Goal: Information Seeking & Learning: Learn about a topic

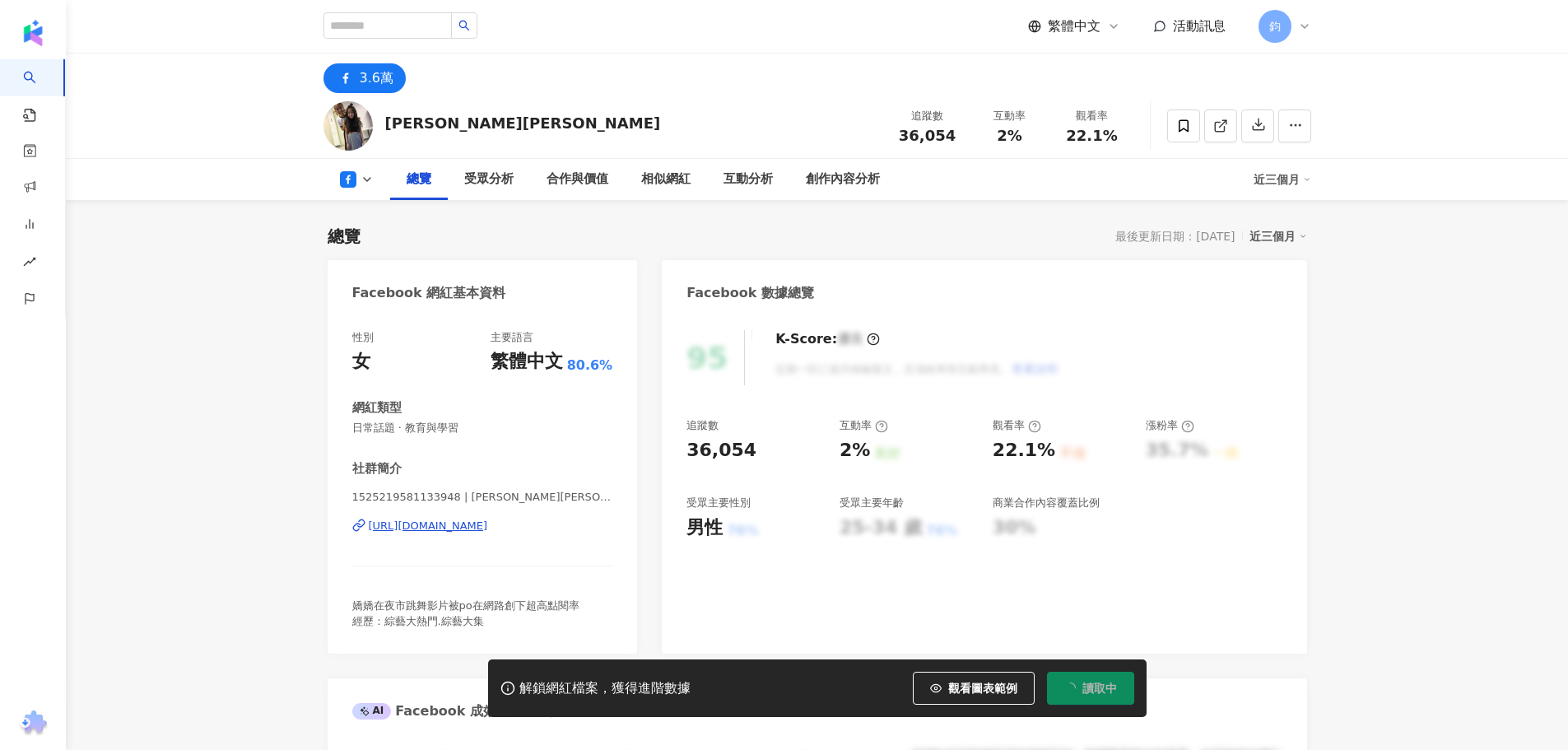
drag, startPoint x: 0, startPoint y: 0, endPoint x: 542, endPoint y: 525, distance: 754.6
click at [488, 525] on div "https://www.facebook.com/1525219581133948" at bounding box center [429, 526] width 119 height 15
click at [367, 28] on input "search" at bounding box center [388, 26] width 128 height 27
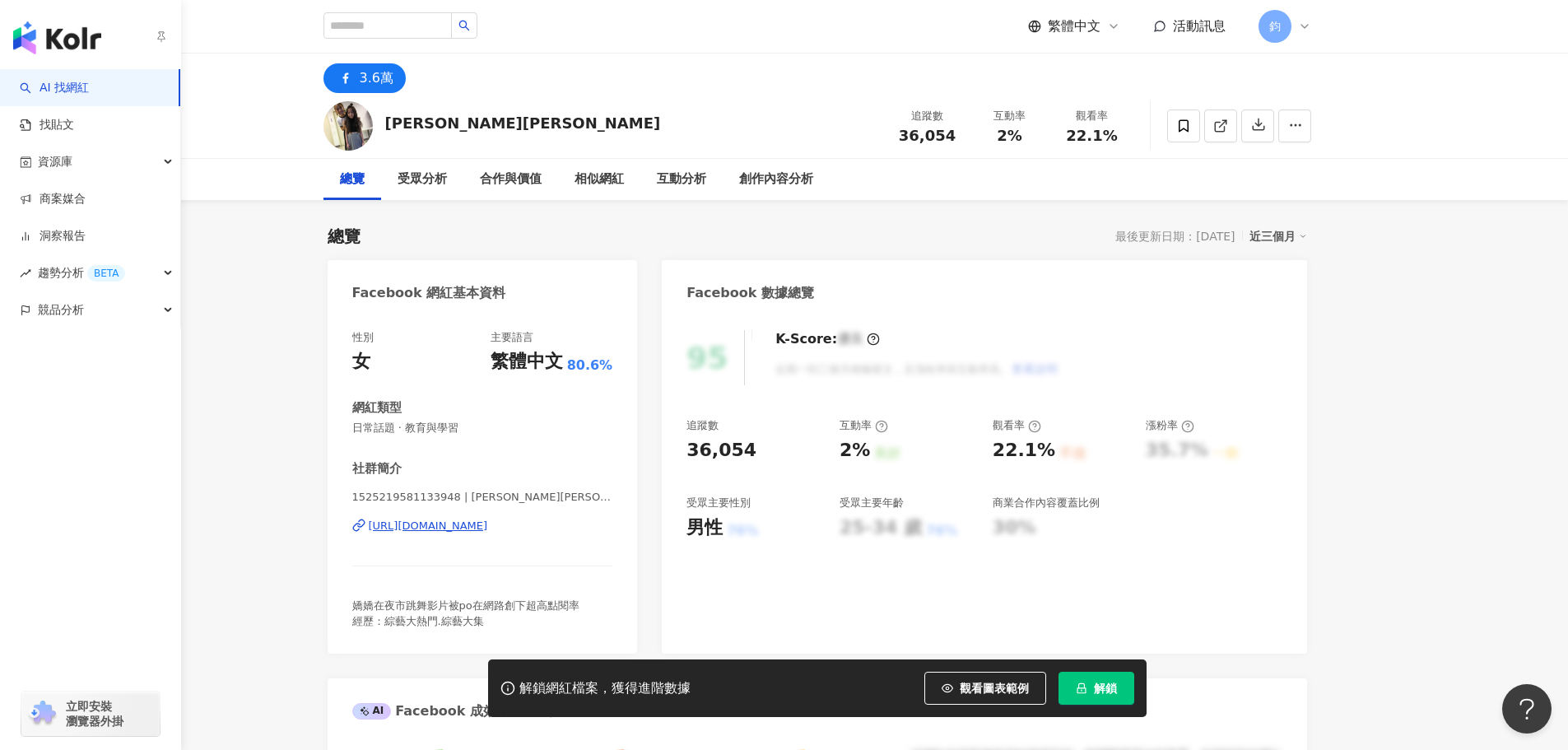
click at [100, 32] on img "button" at bounding box center [57, 37] width 88 height 33
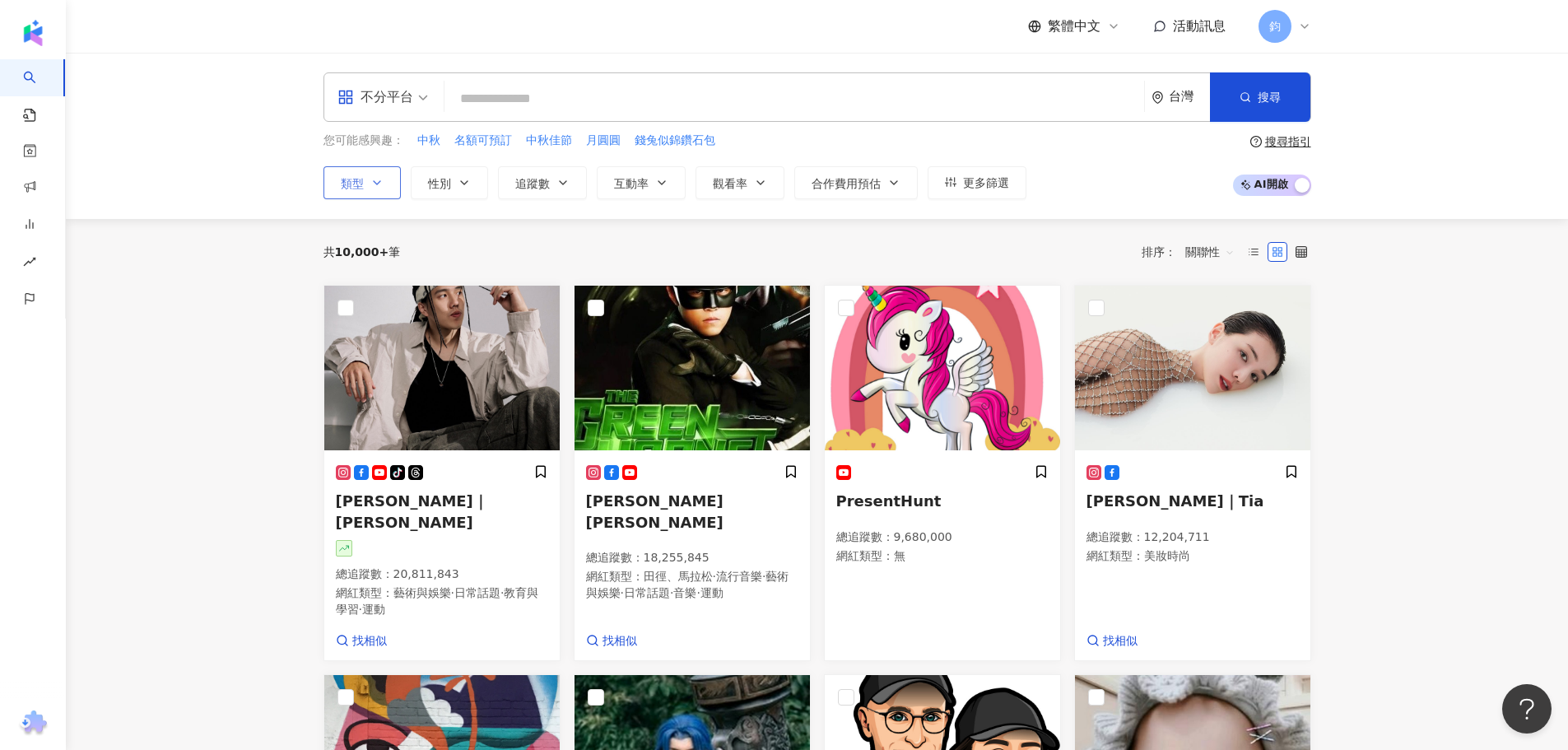
click at [359, 192] on button "類型" at bounding box center [362, 183] width 78 height 33
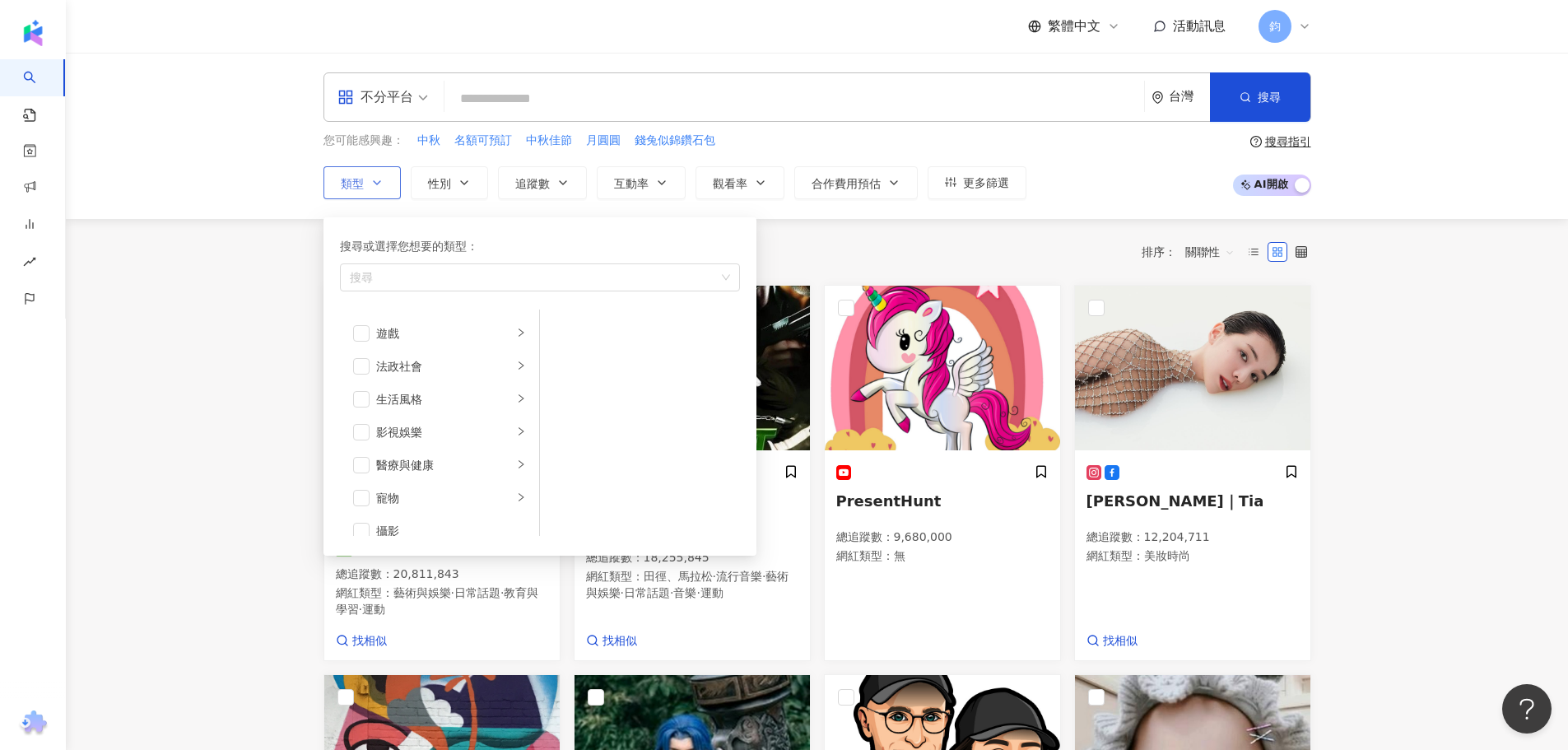
scroll to position [329, 0]
click at [415, 362] on div "生活風格" at bounding box center [444, 362] width 136 height 18
click at [415, 484] on div "旅遊" at bounding box center [444, 483] width 136 height 18
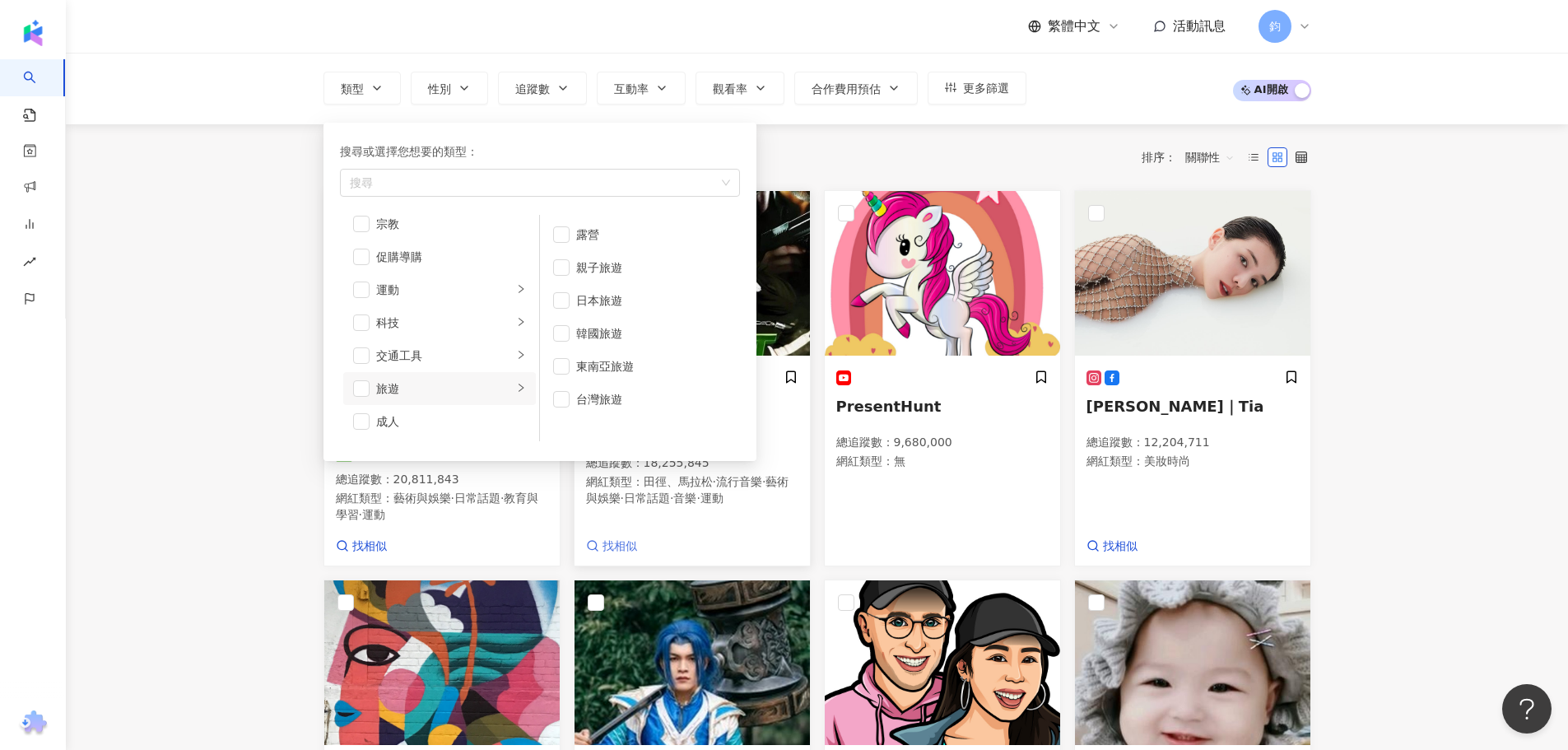
scroll to position [82, 0]
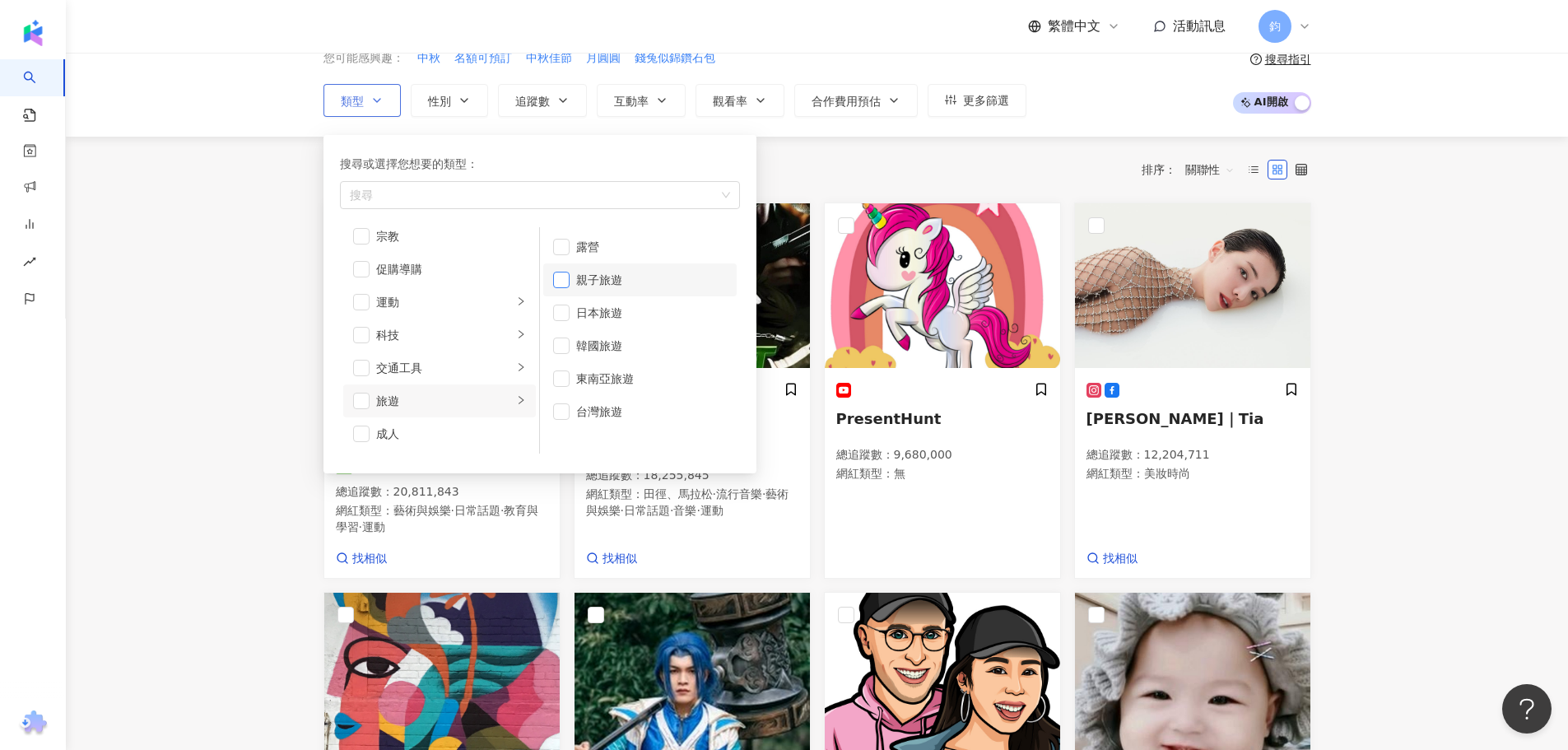
click at [566, 284] on span "button" at bounding box center [562, 280] width 16 height 16
click at [476, 358] on li "交通工具" at bounding box center [439, 367] width 193 height 33
click at [479, 331] on div "科技" at bounding box center [444, 335] width 136 height 18
click at [470, 302] on div "運動" at bounding box center [444, 302] width 136 height 18
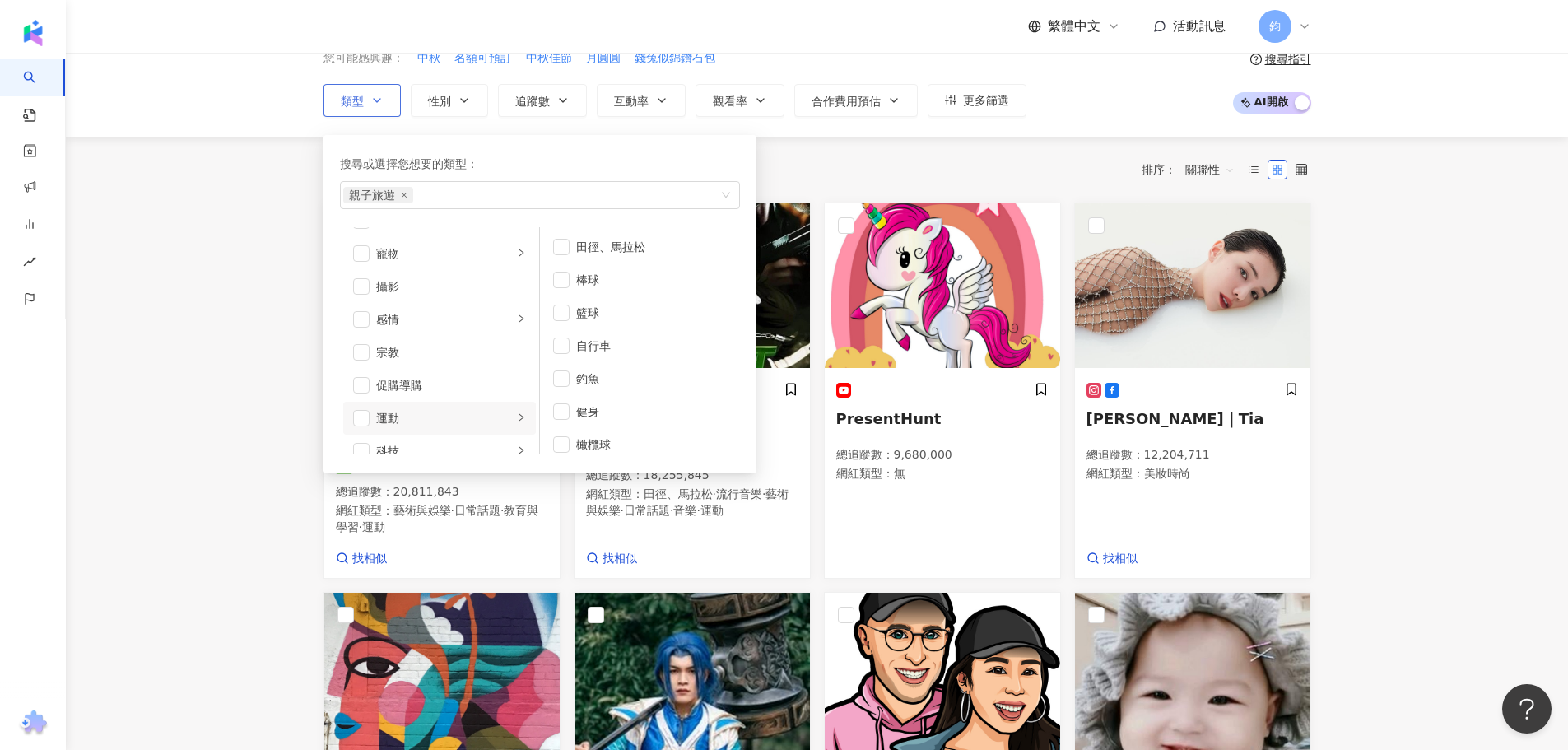
scroll to position [406, 0]
click at [462, 305] on div "寵物" at bounding box center [444, 302] width 136 height 18
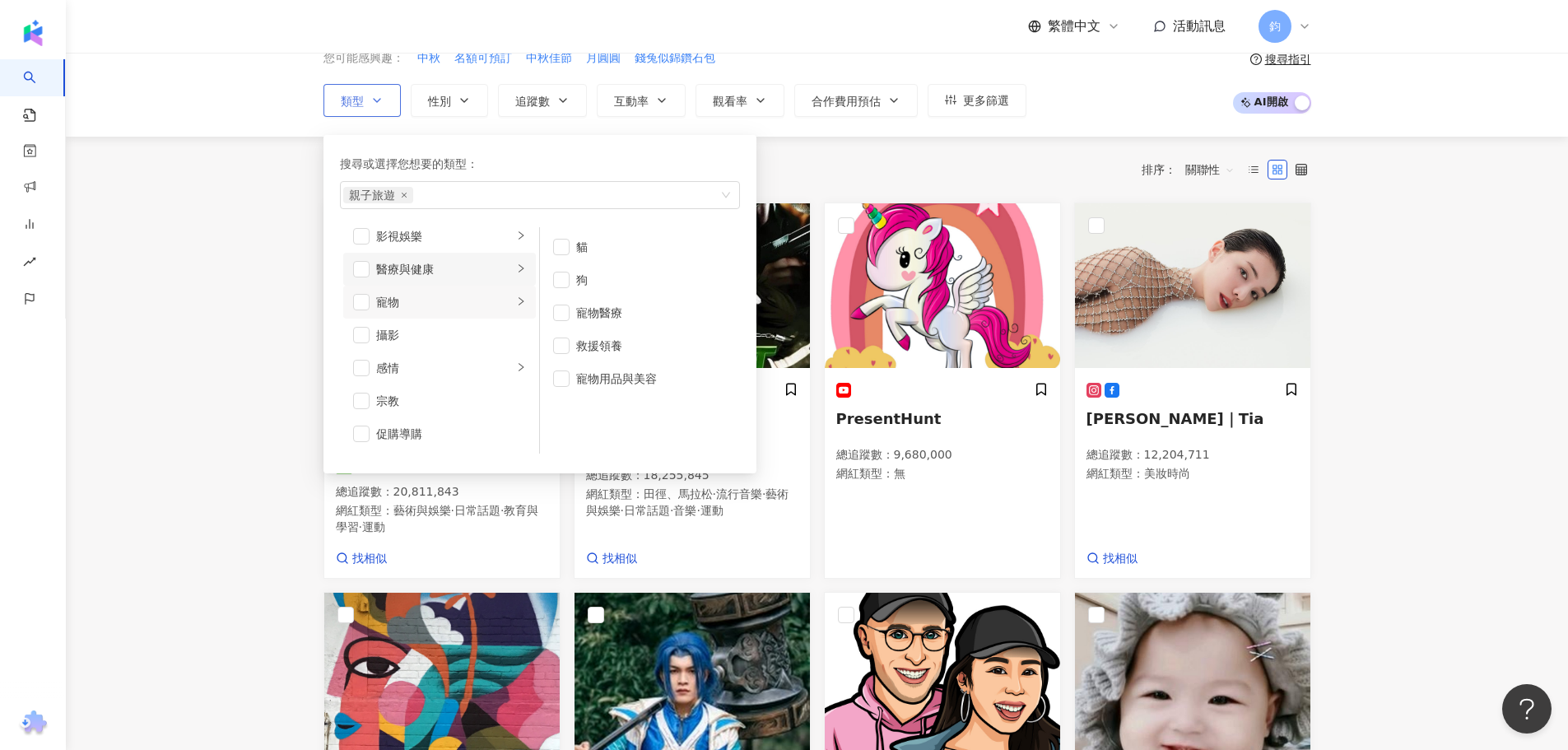
click at [456, 270] on div "醫療與健康" at bounding box center [444, 269] width 136 height 18
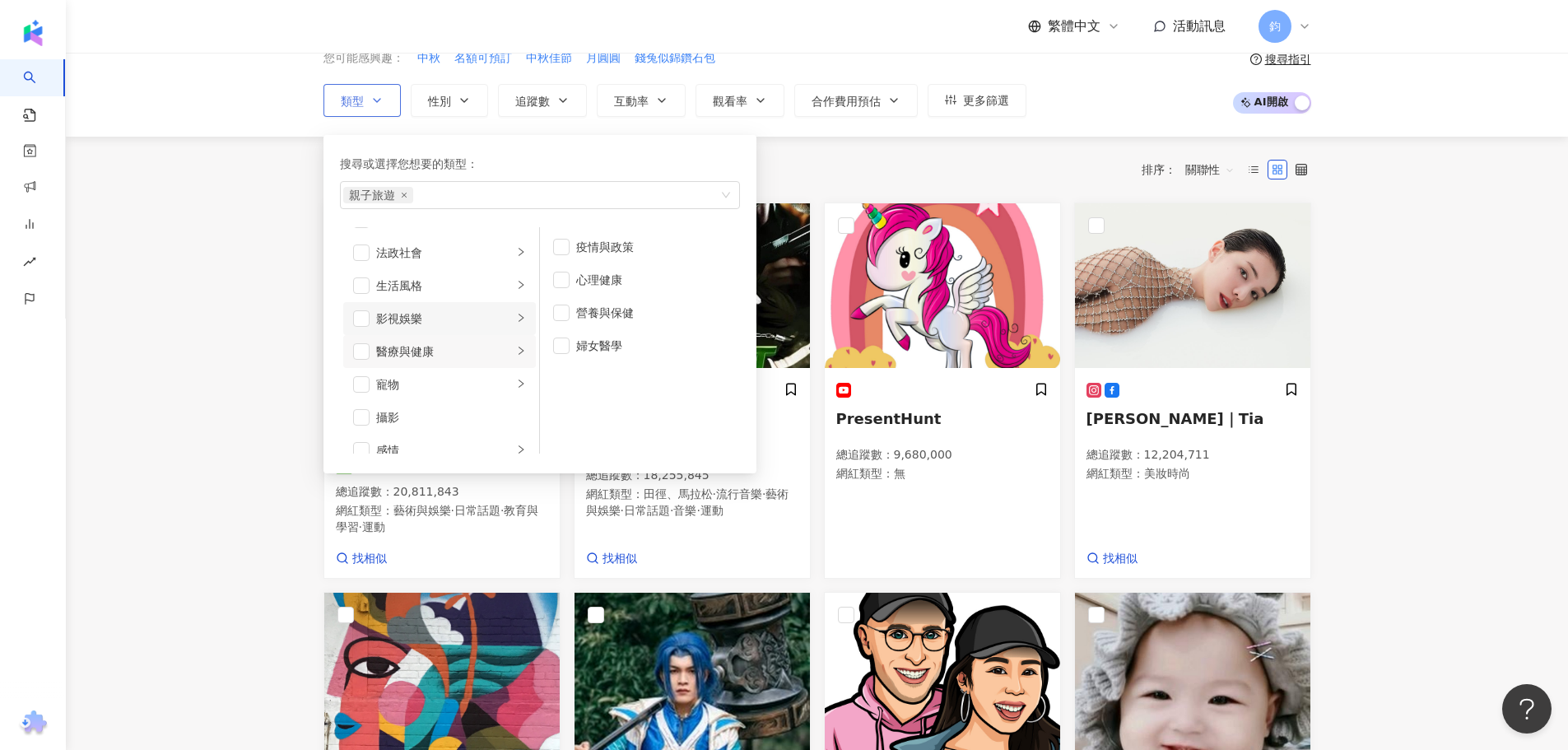
click at [433, 322] on div "影視娛樂" at bounding box center [444, 318] width 136 height 18
click at [464, 297] on li "生活風格" at bounding box center [439, 285] width 193 height 33
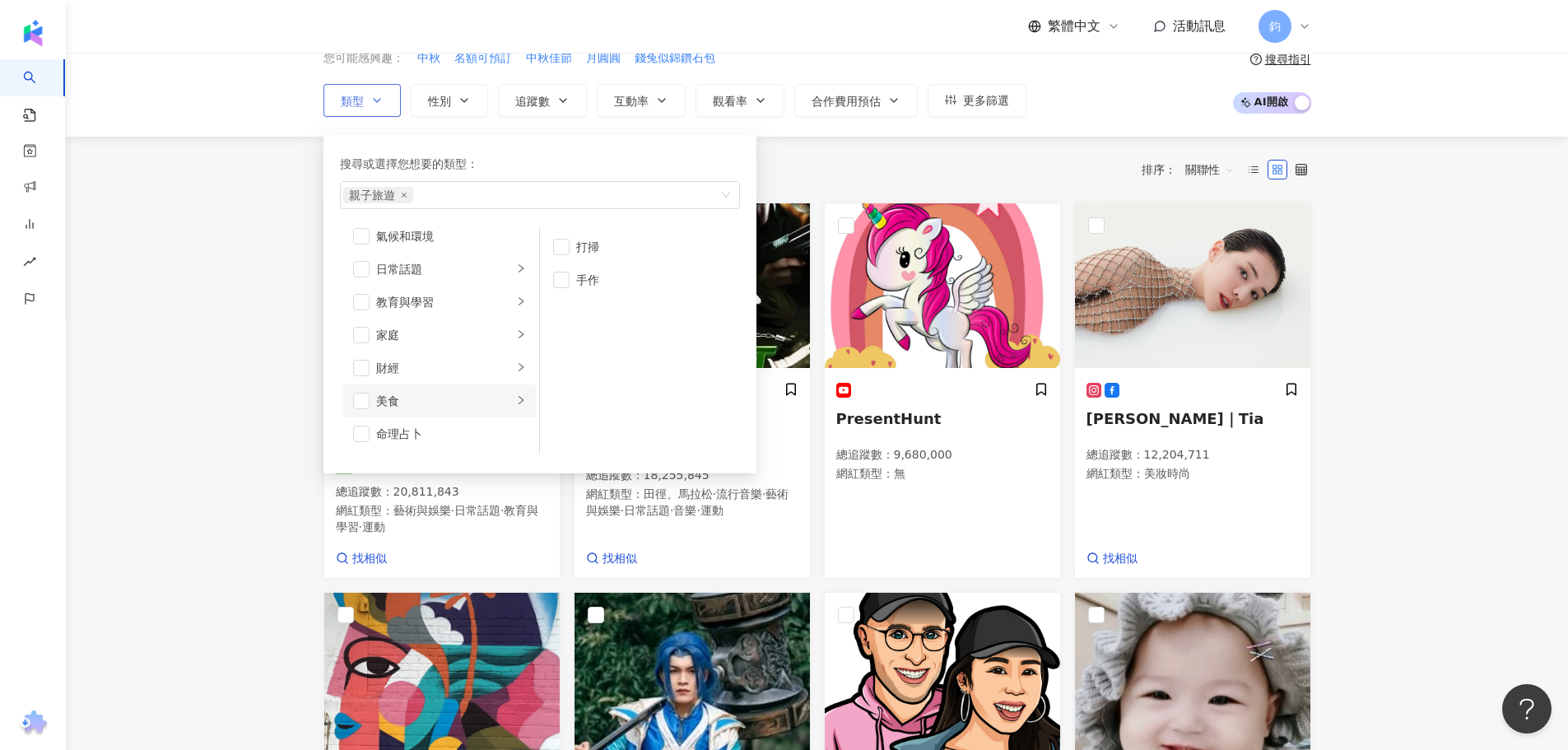
click at [463, 412] on li "美食" at bounding box center [439, 400] width 193 height 33
click at [473, 363] on div "財經" at bounding box center [444, 368] width 136 height 18
click at [475, 329] on div "家庭" at bounding box center [444, 335] width 136 height 18
click at [563, 242] on span "button" at bounding box center [562, 247] width 16 height 16
click at [564, 273] on span "button" at bounding box center [562, 280] width 16 height 16
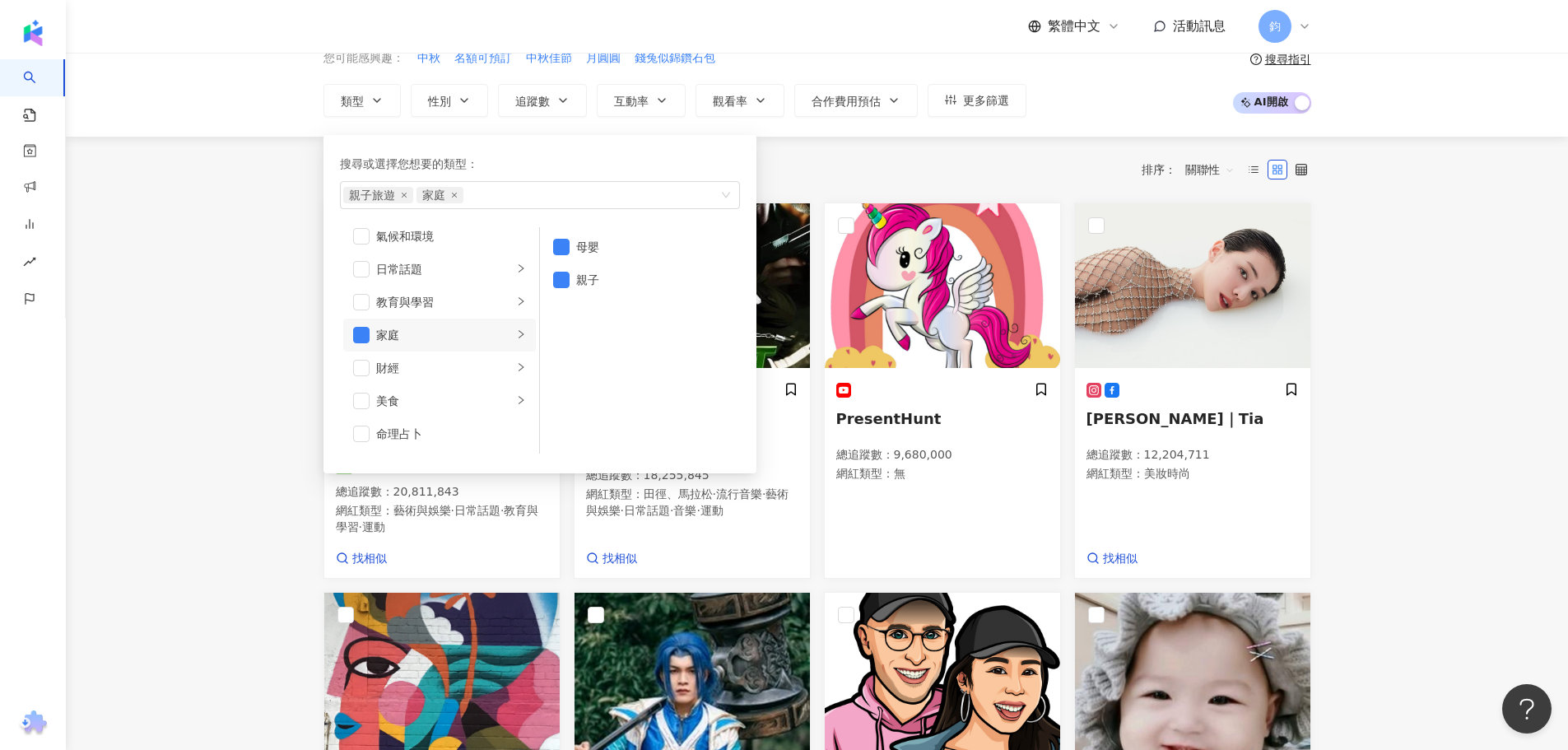
click at [242, 350] on main "不分平台 台灣 搜尋 您可能感興趣： 中秋 名額可預訂 中秋佳節 月圓圓 錢兔似錦鑽石包 類型 搜尋或選擇您想要的類型： 親子旅遊 家庭 藝術與娛樂 美妝時尚…" at bounding box center [817, 760] width 1502 height 1578
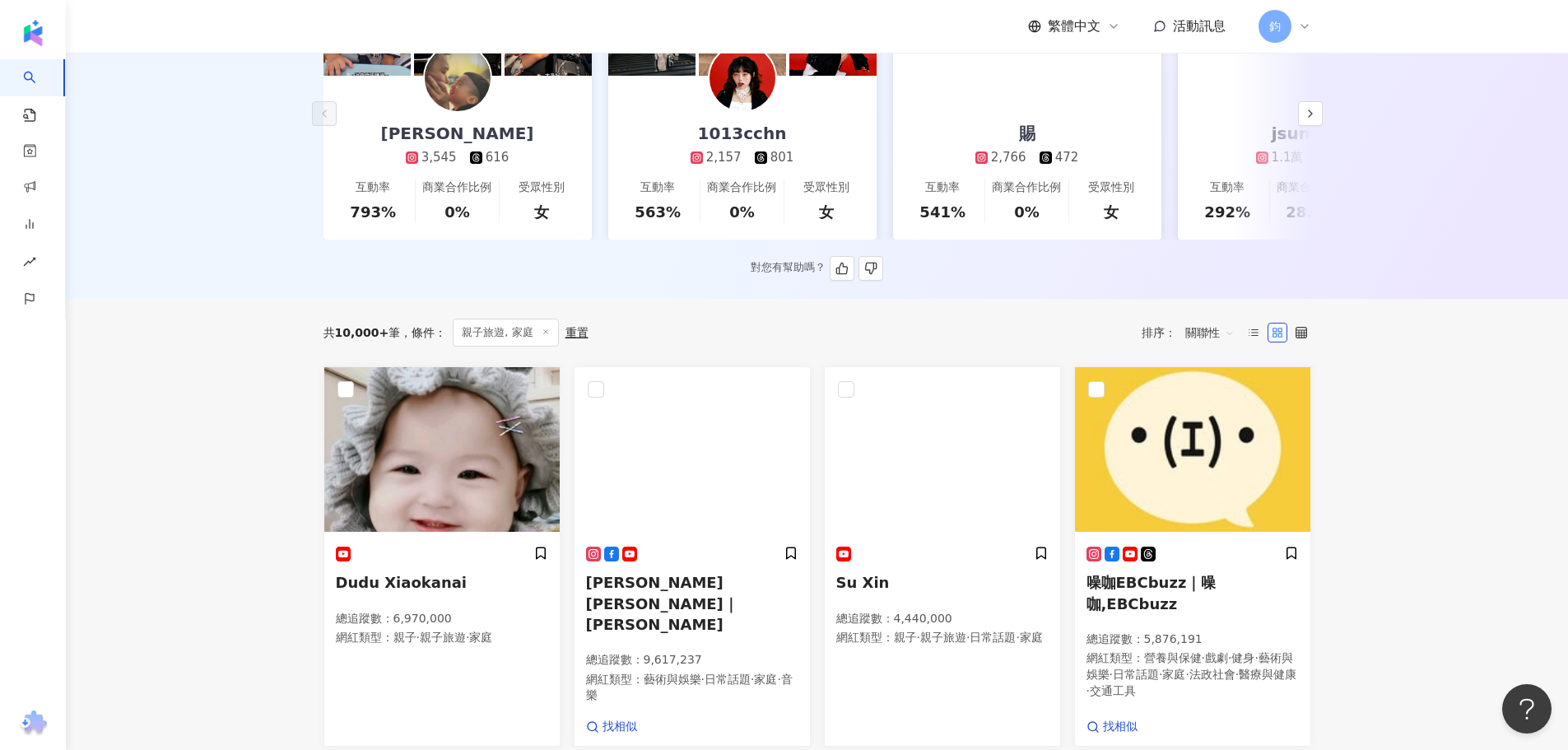
scroll to position [412, 0]
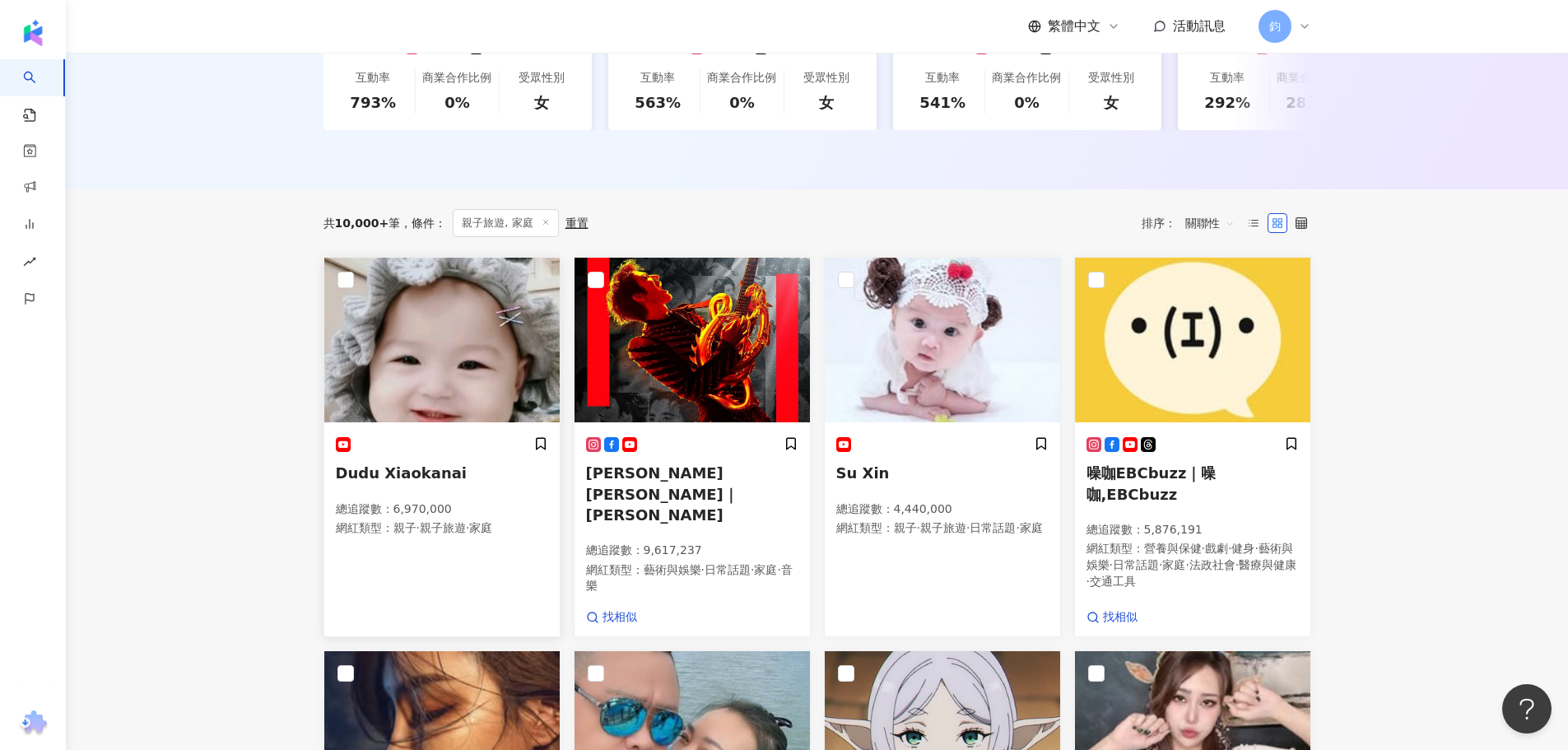
click at [402, 482] on span "Dudu Xiaokanai" at bounding box center [402, 473] width 132 height 17
click at [857, 482] on span "Su Xin" at bounding box center [863, 473] width 53 height 17
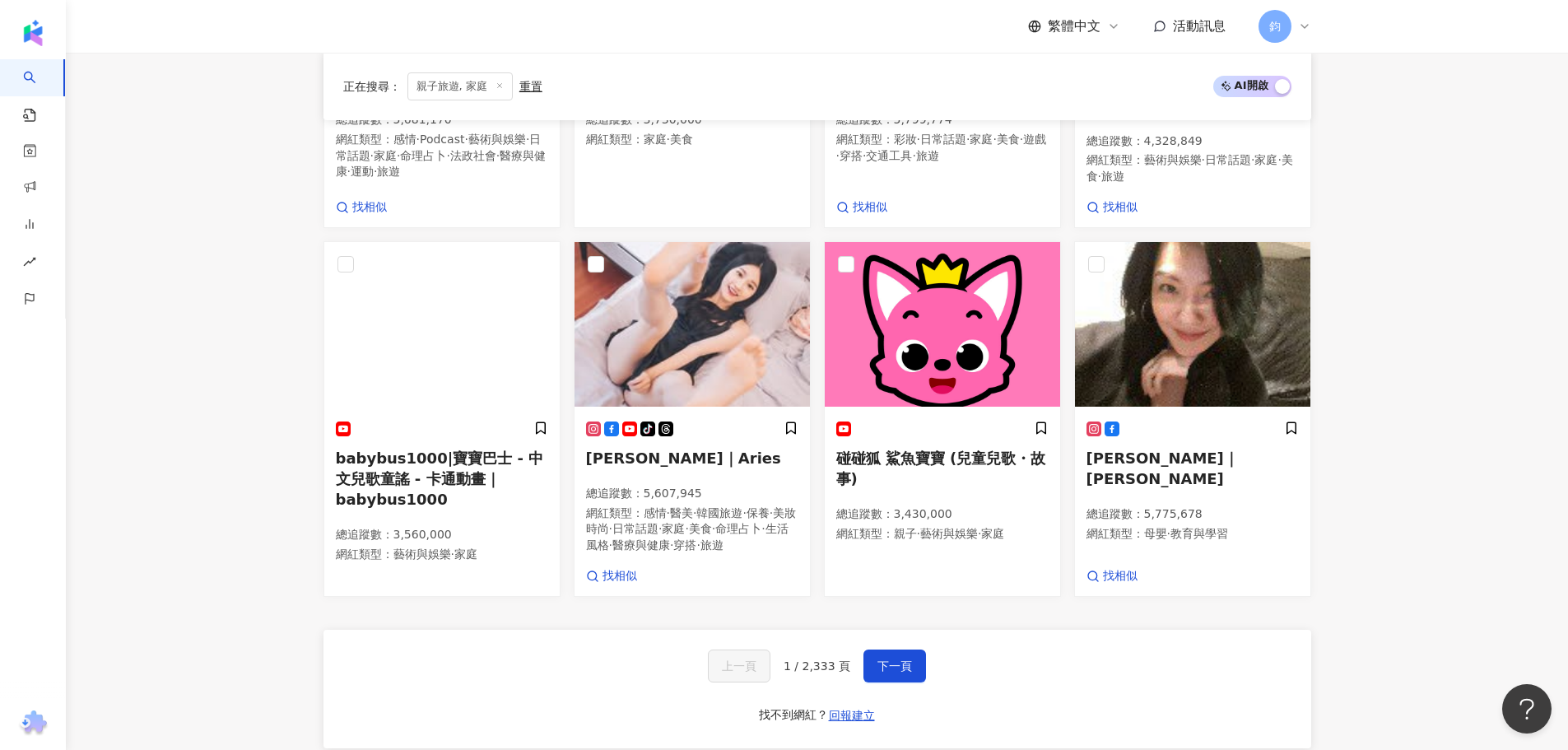
scroll to position [1235, 0]
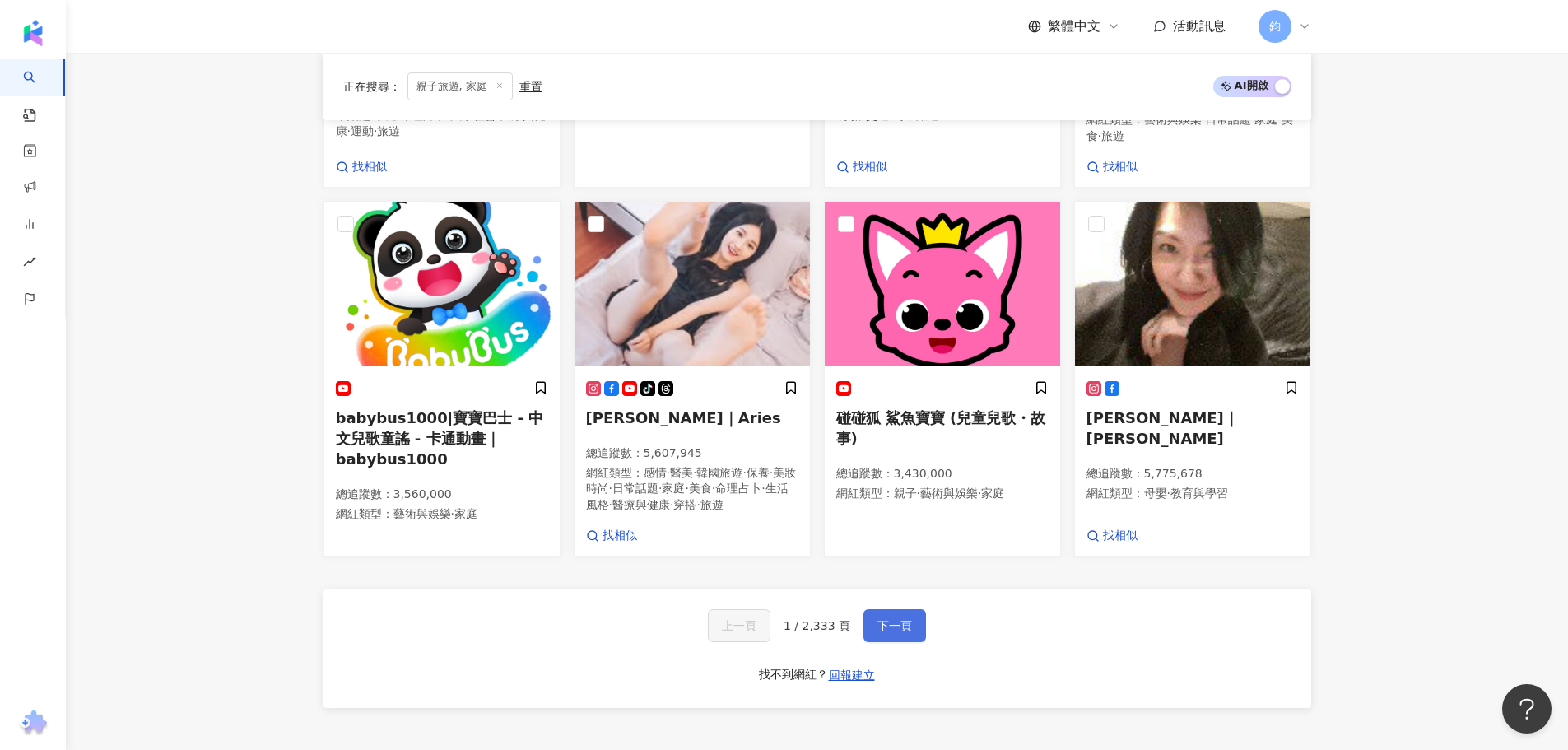
click at [889, 616] on button "下一頁" at bounding box center [895, 625] width 62 height 33
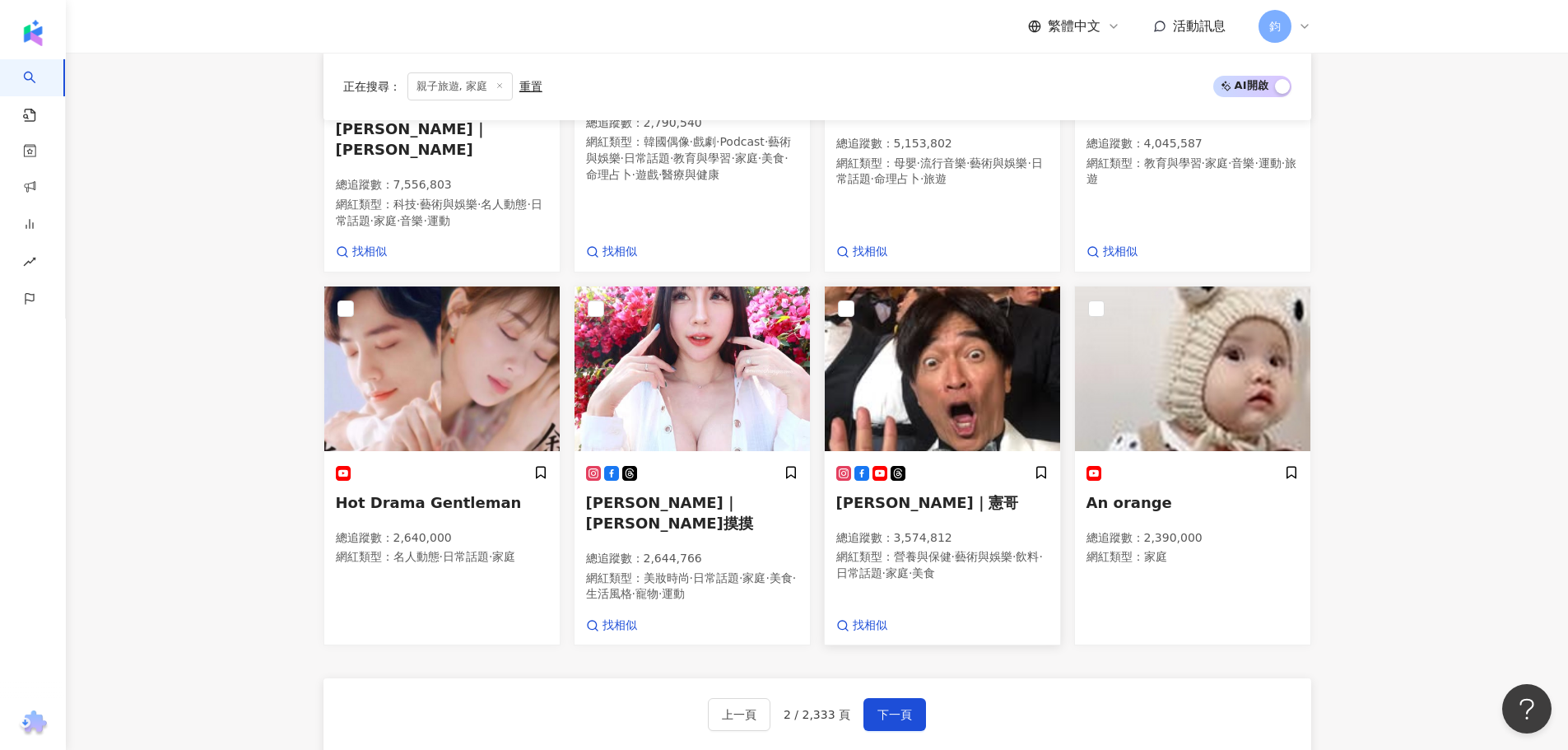
scroll to position [1219, 0]
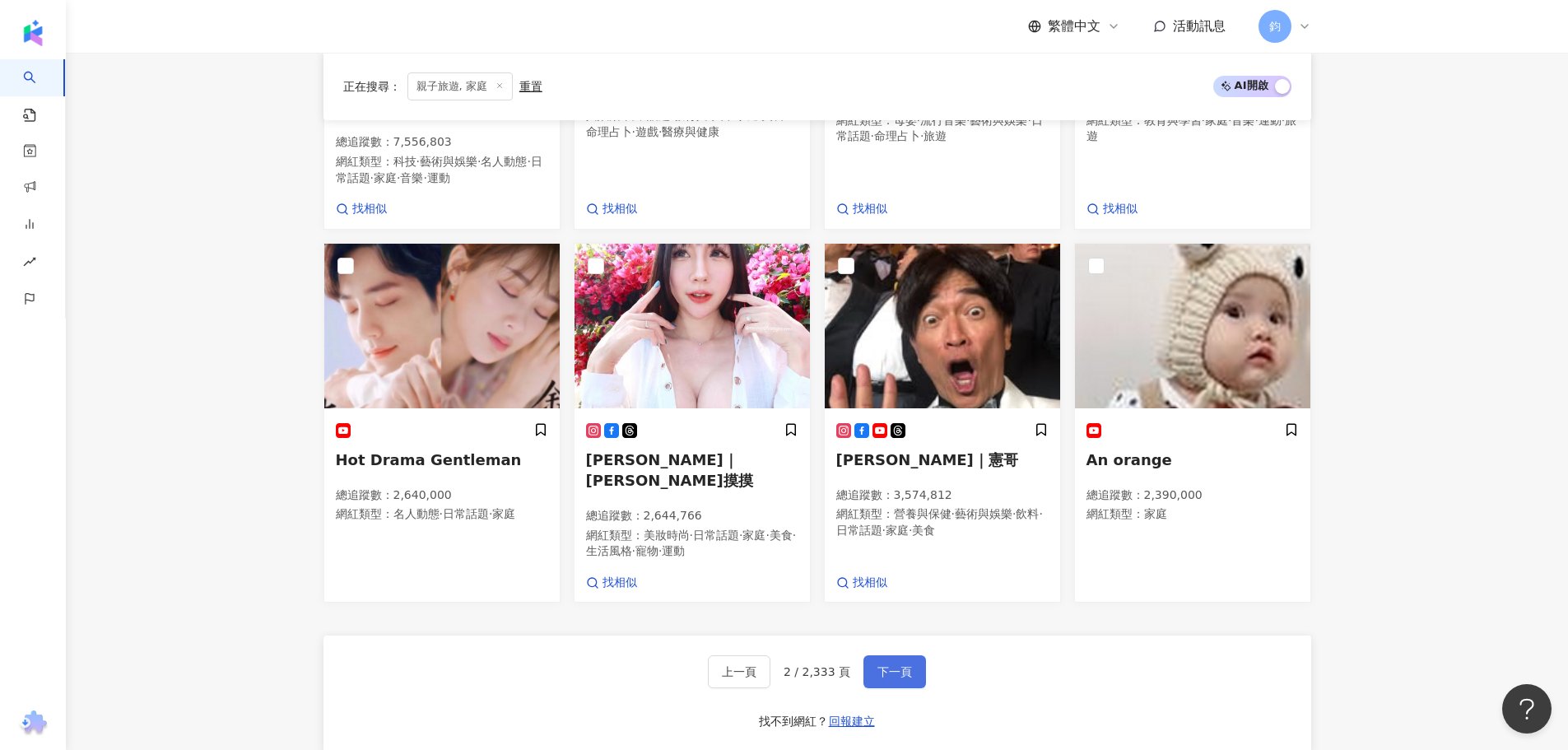
click at [898, 665] on span "下一頁" at bounding box center [894, 672] width 35 height 13
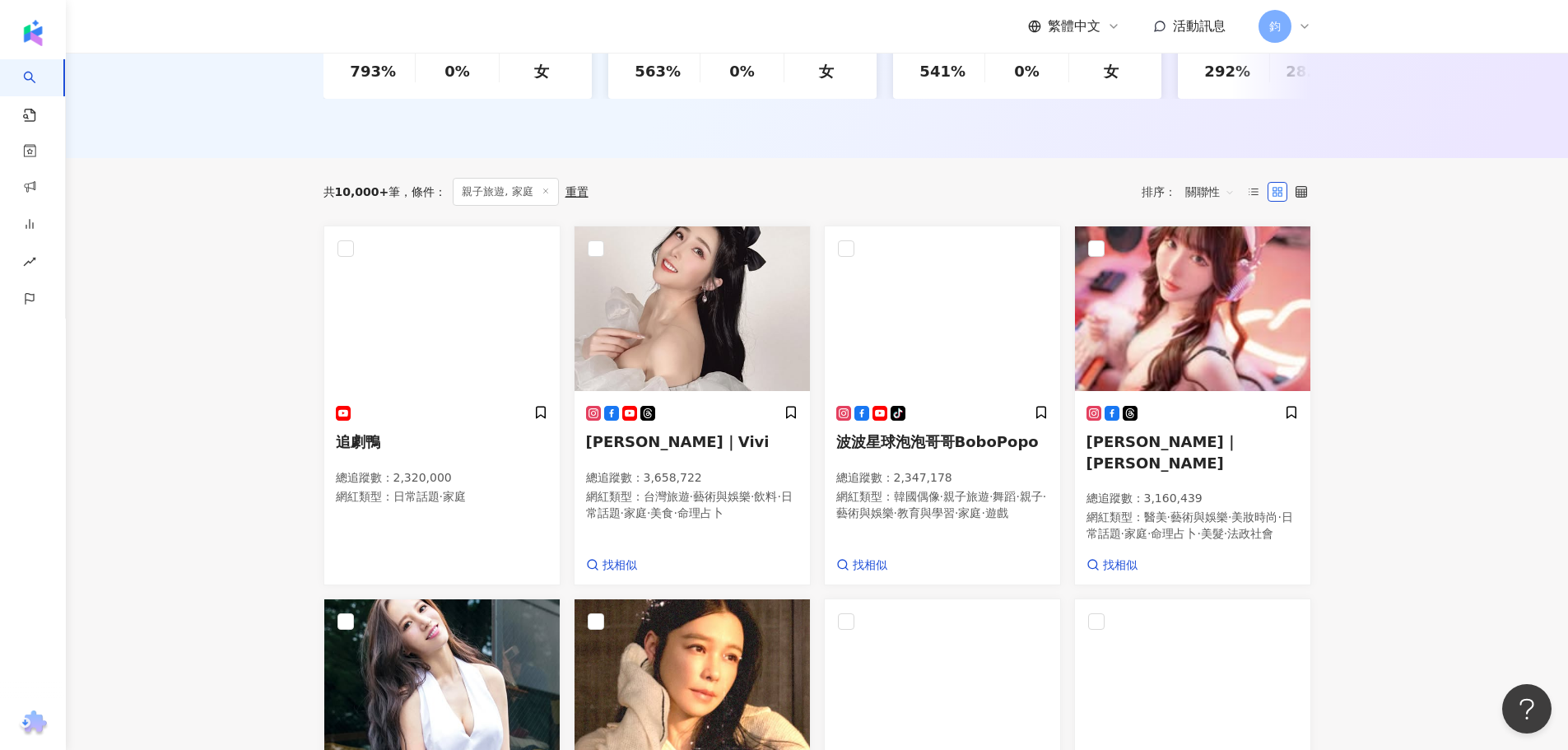
scroll to position [0, 0]
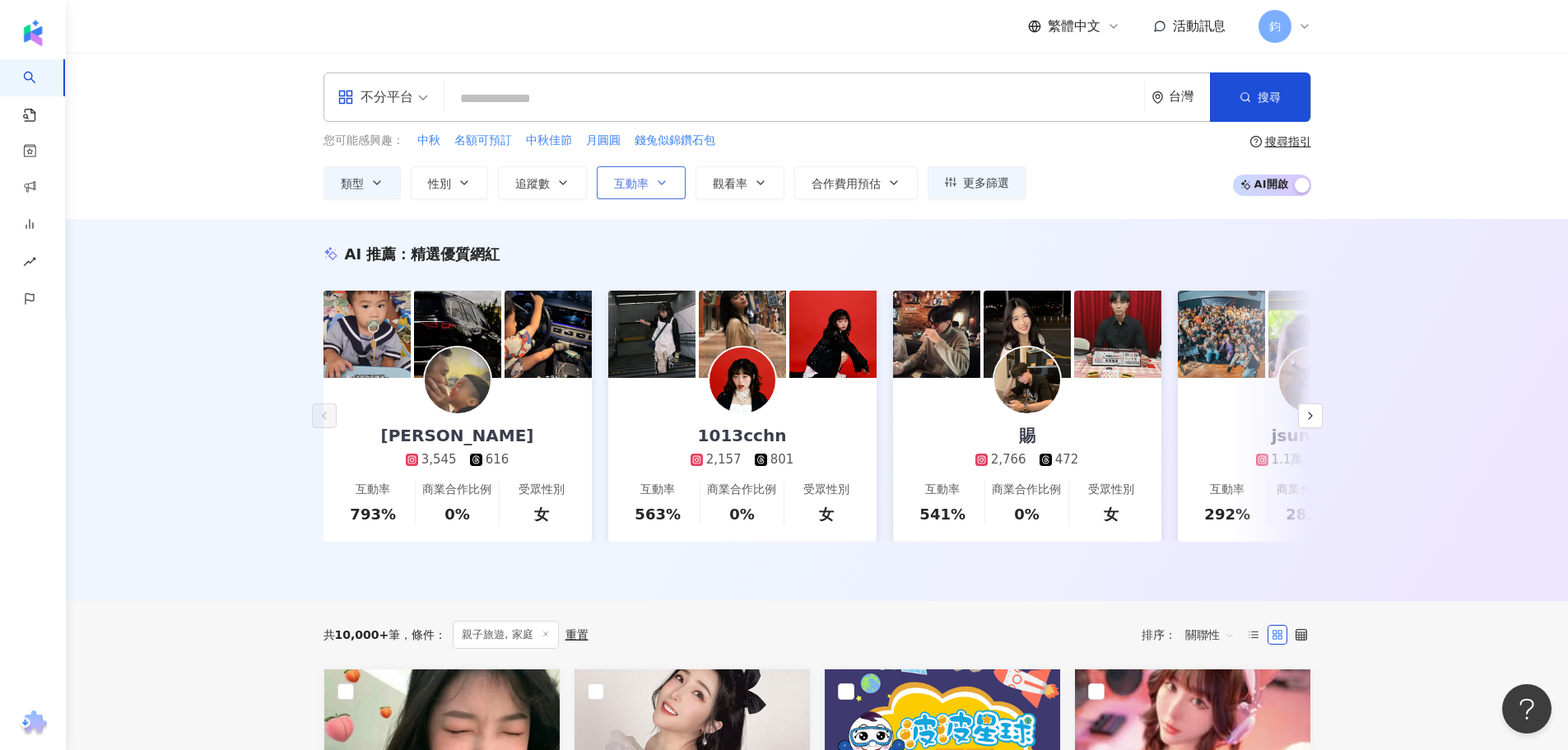
click at [650, 183] on button "互動率" at bounding box center [641, 183] width 89 height 33
click at [557, 181] on icon "button" at bounding box center [562, 183] width 13 height 13
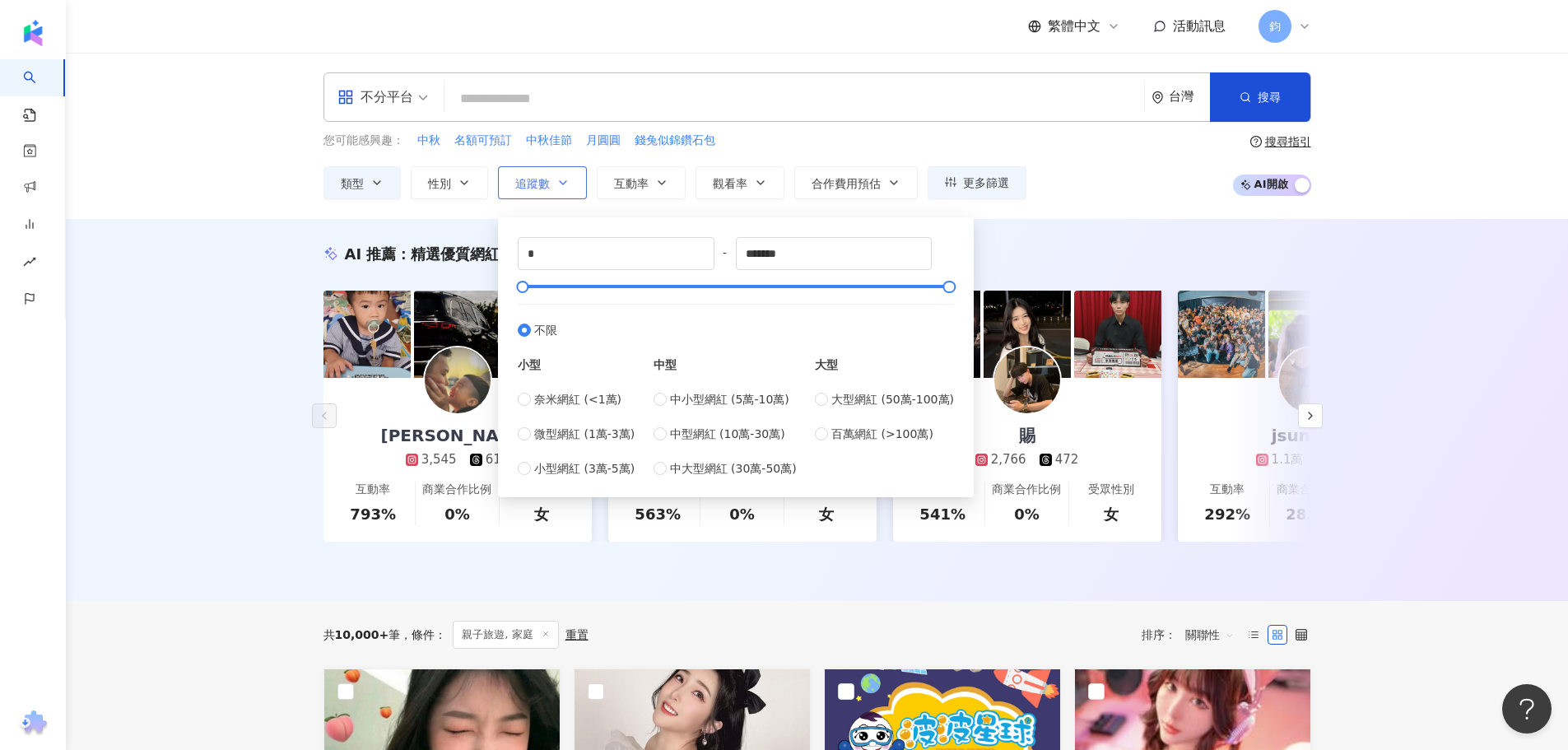
click at [557, 181] on icon "button" at bounding box center [562, 183] width 13 height 13
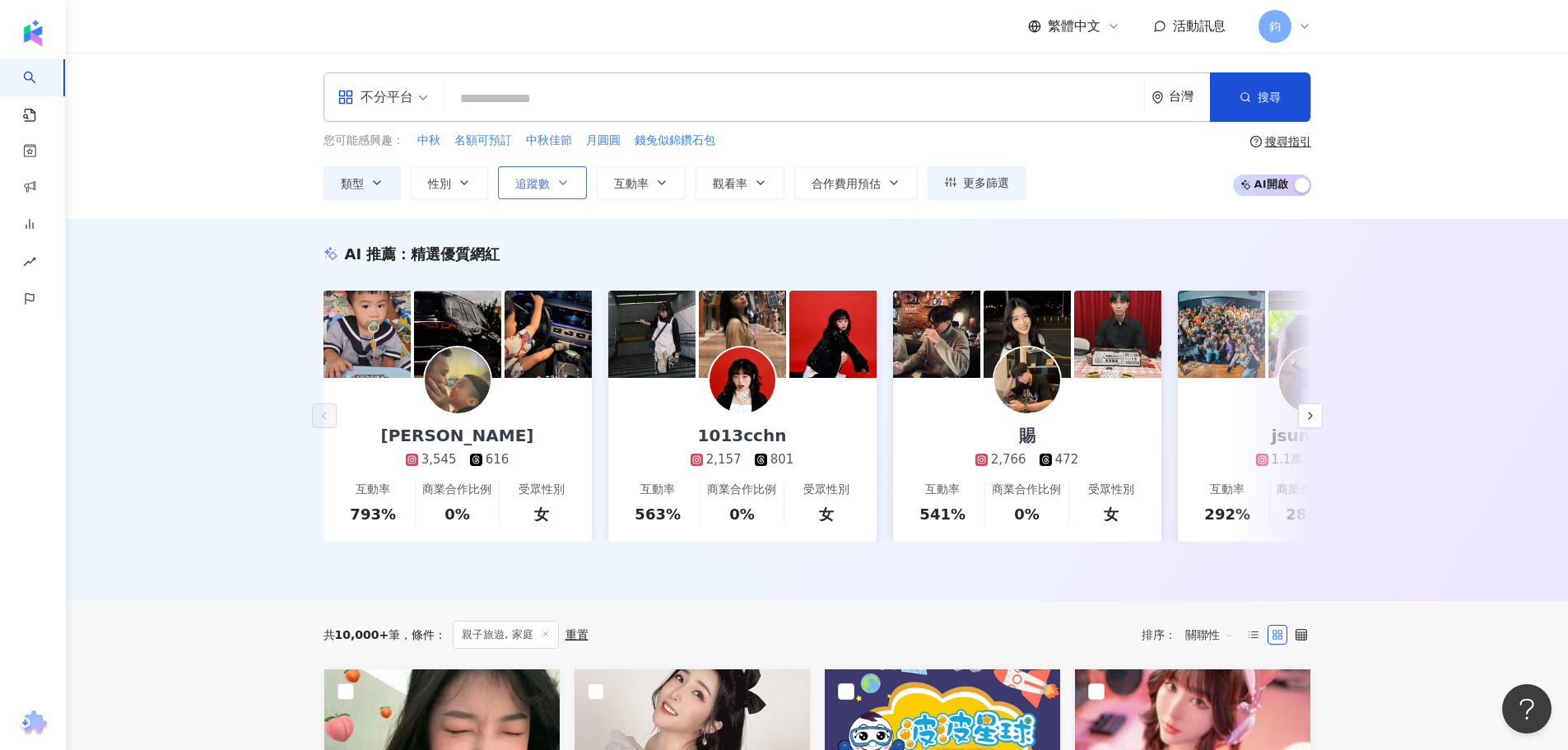
click at [562, 167] on button "追蹤數" at bounding box center [543, 183] width 89 height 33
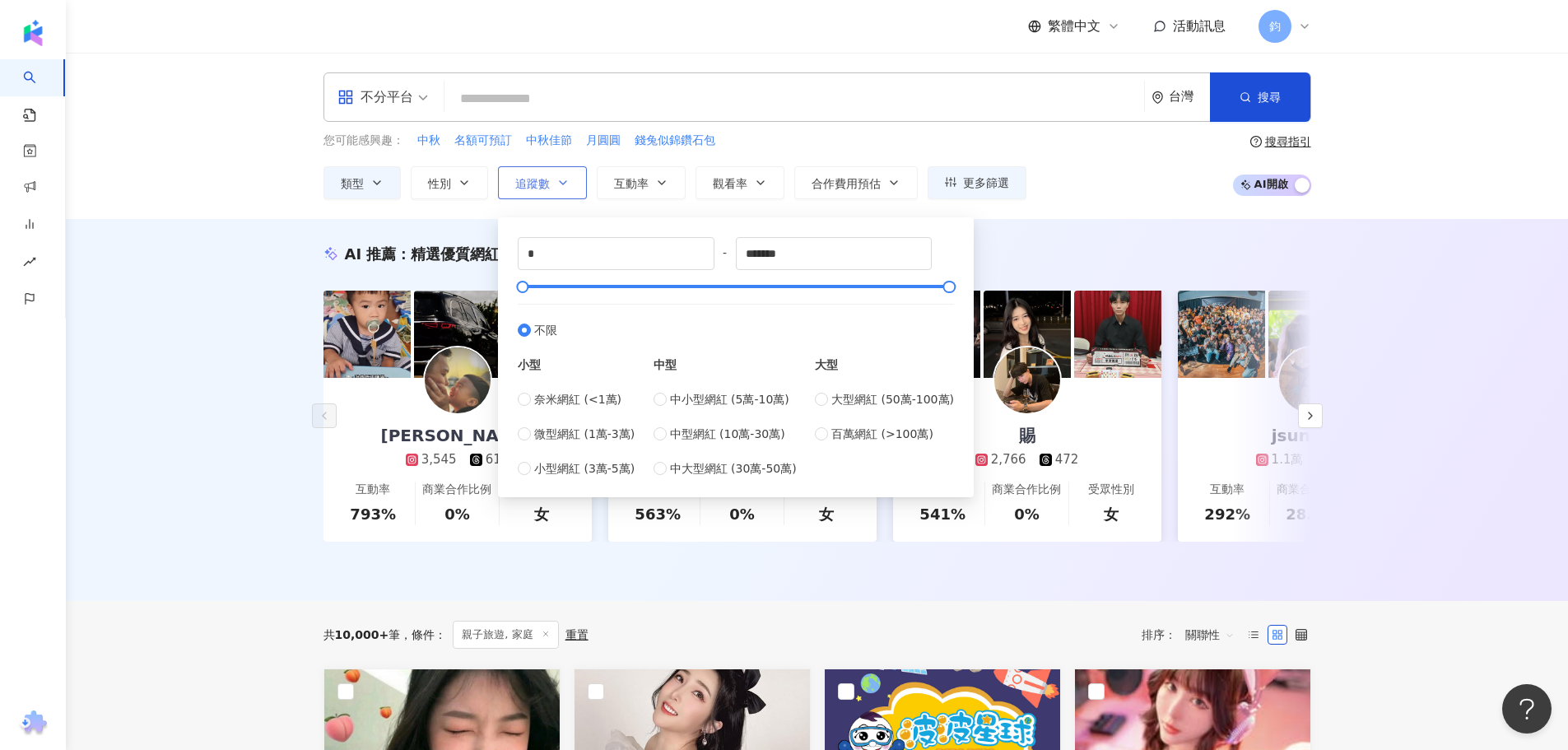
click at [562, 170] on button "追蹤數" at bounding box center [543, 183] width 89 height 33
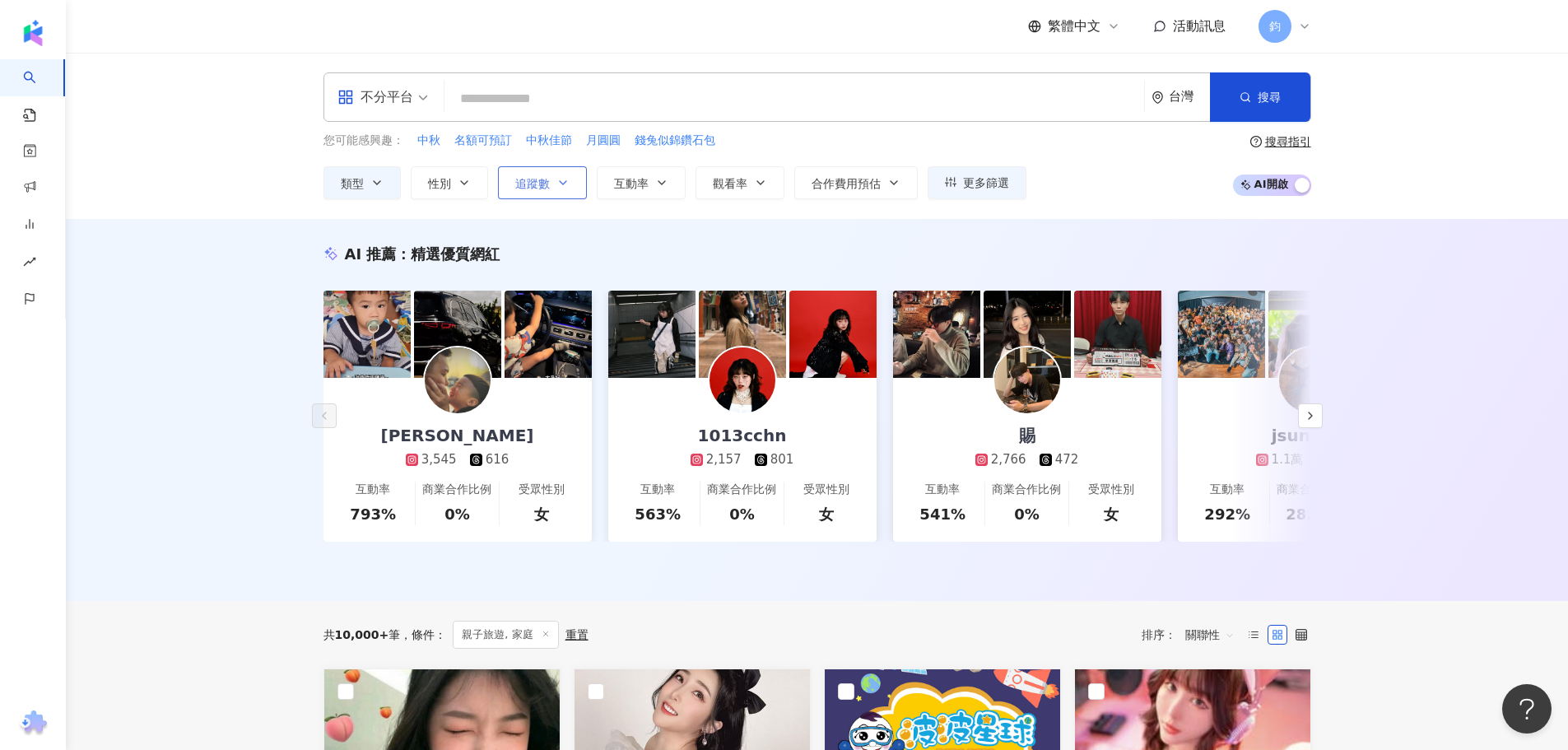
click at [566, 187] on icon "button" at bounding box center [562, 183] width 13 height 13
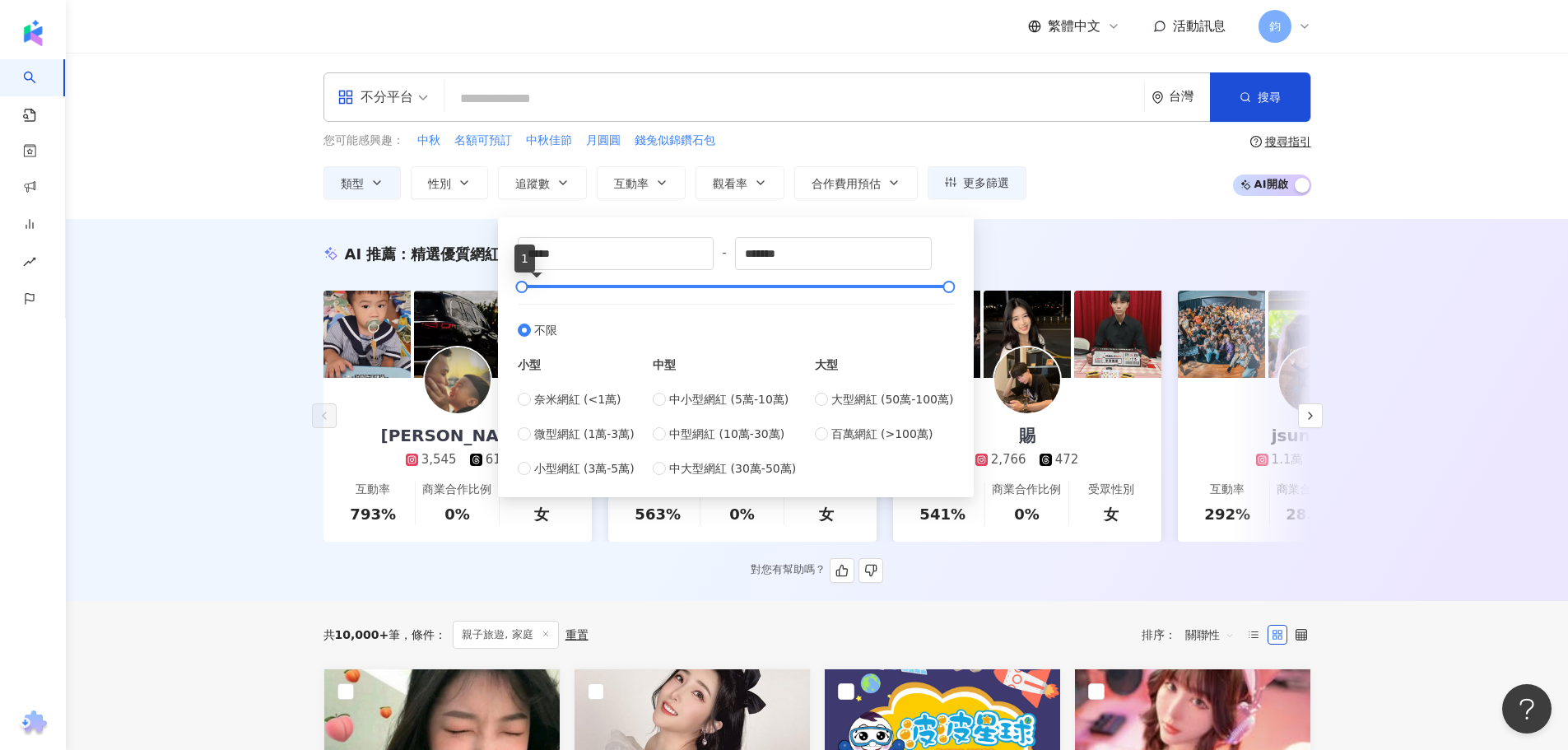
type input "*"
drag, startPoint x: 566, startPoint y: 290, endPoint x: 586, endPoint y: 288, distance: 20.1
type input "*****"
drag, startPoint x: 954, startPoint y: 286, endPoint x: 535, endPoint y: 317, distance: 420.1
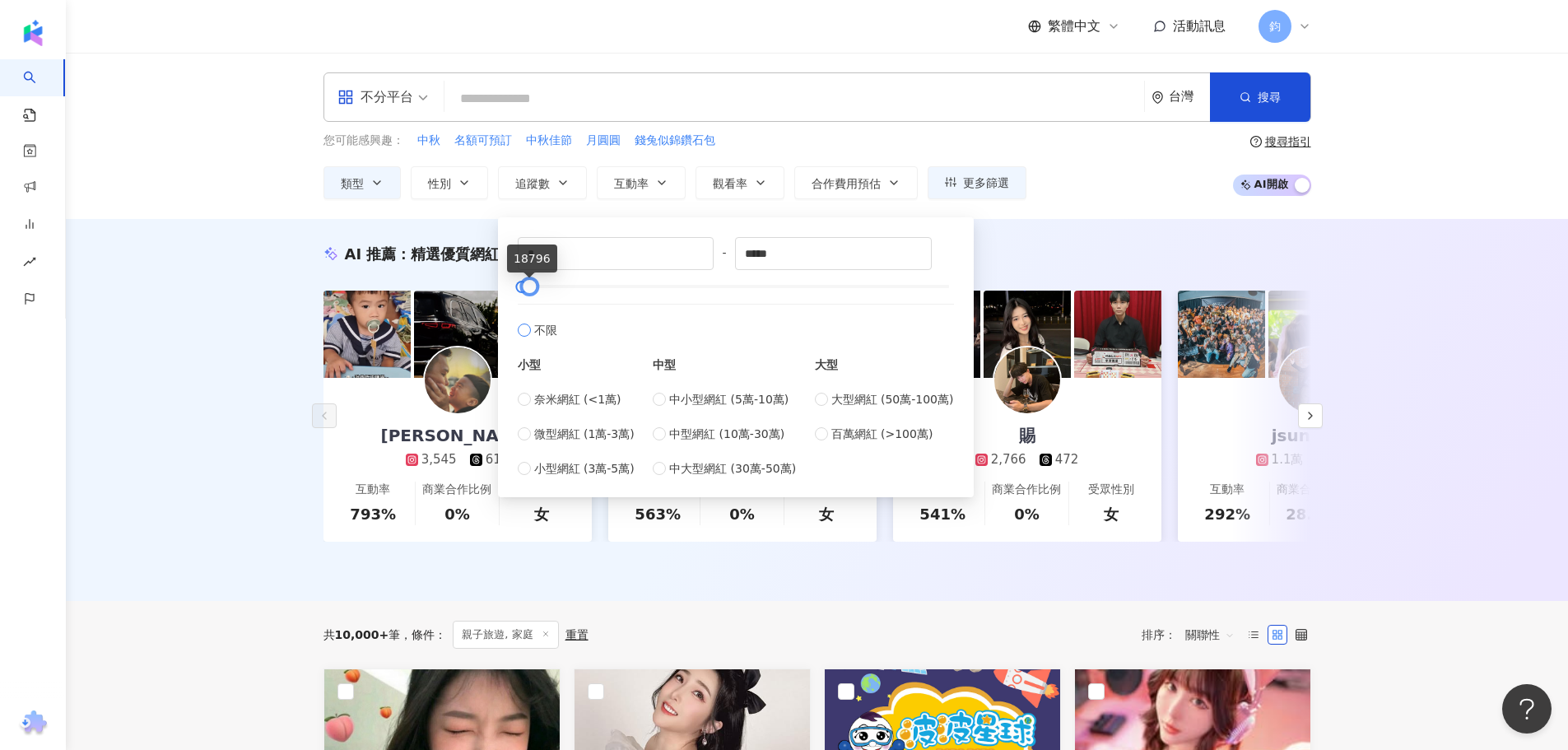
click at [535, 317] on div "* - ***** 不限 小型 奈米網紅 (<1萬) 微型網紅 (1萬-3萬) 小型網紅 (3萬-5萬) 中型 中小型網紅 (5萬-10萬) 中型網紅 (10…" at bounding box center [735, 358] width 436 height 241
click at [1102, 230] on div "AI 推薦 ： 精選優質網紅 洪雷利 3,545 616 互動率 793% 商業合作比例 0% 受眾性別 女 1013cchn 2,157 801 互動率 5…" at bounding box center [817, 410] width 1502 height 382
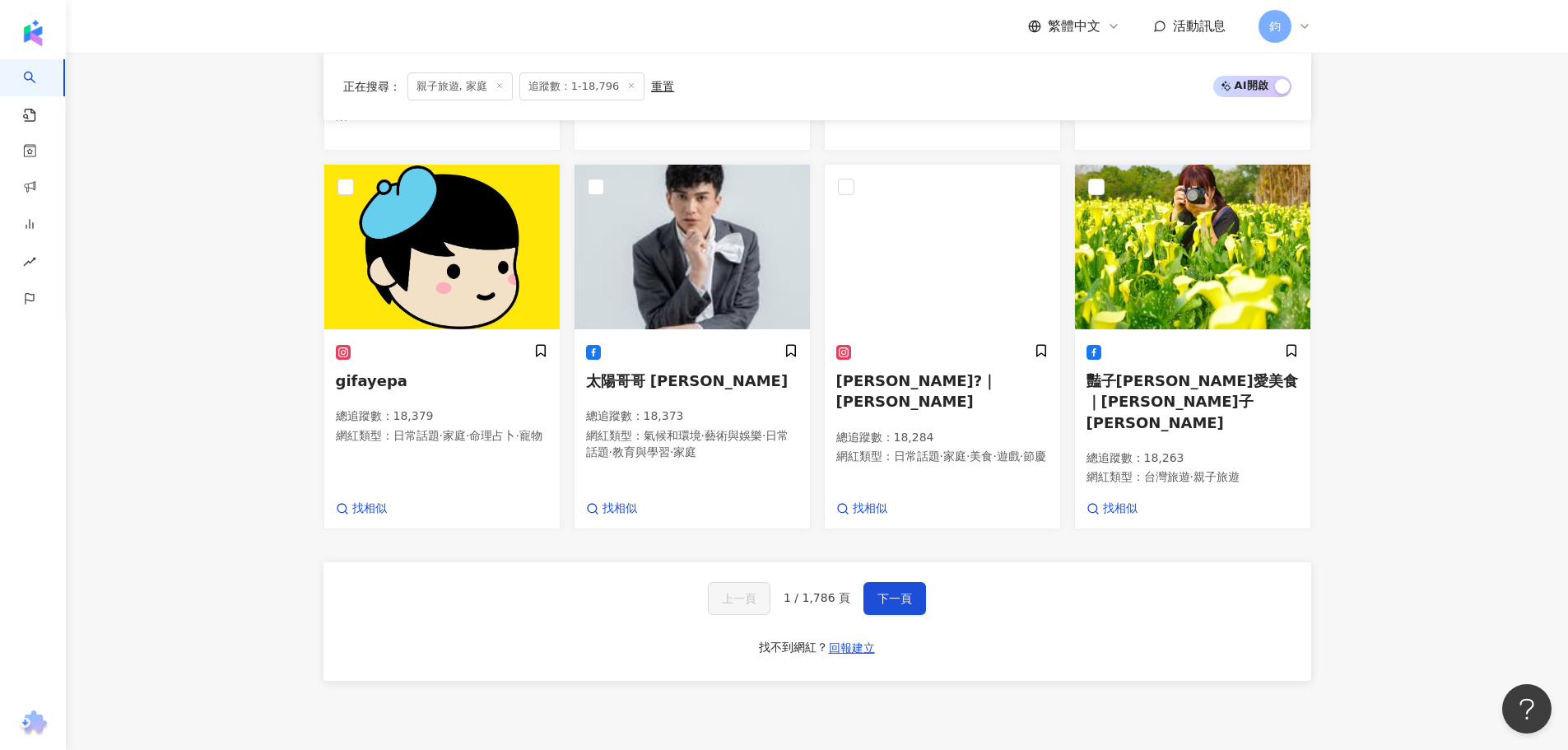
scroll to position [1235, 0]
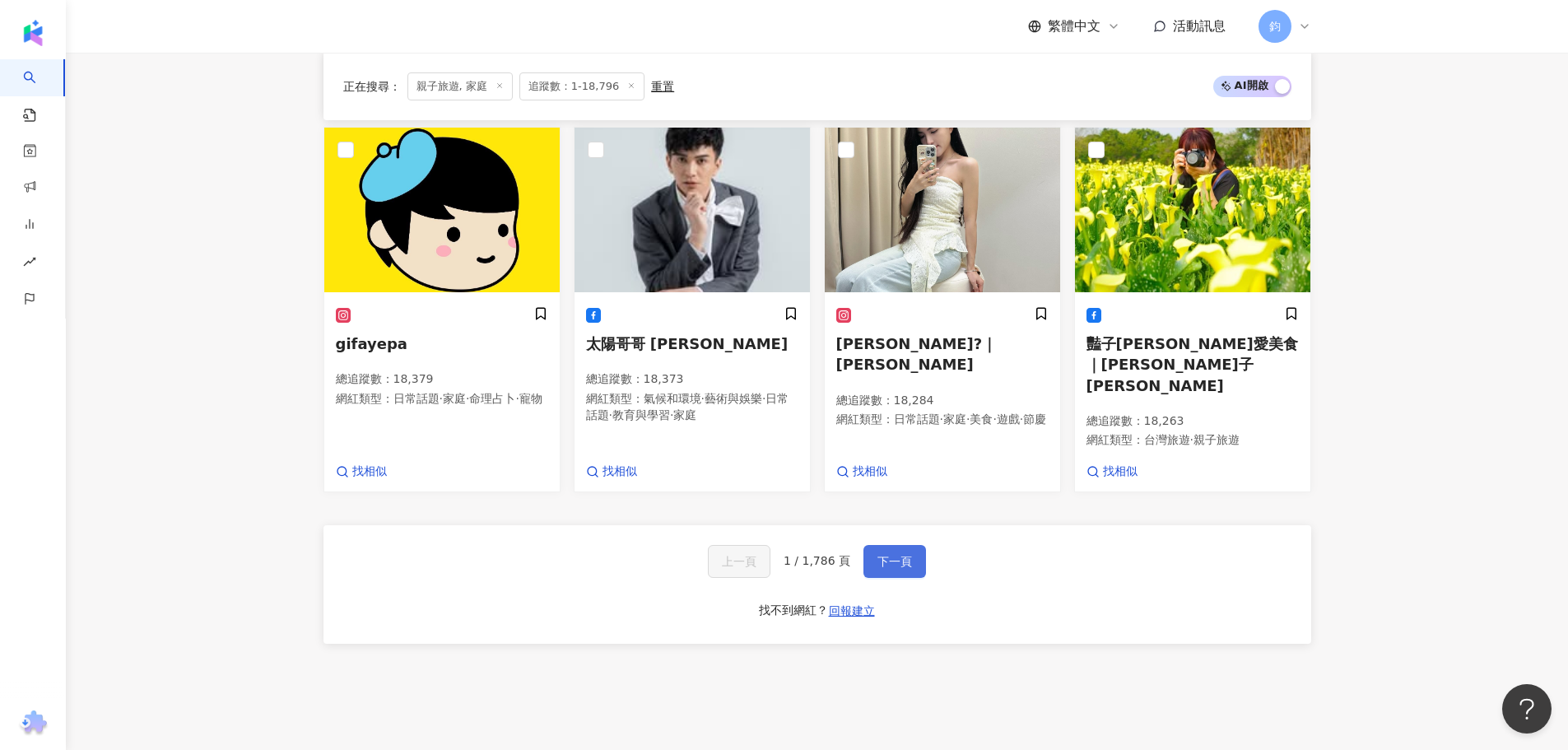
click at [887, 545] on button "下一頁" at bounding box center [895, 561] width 62 height 33
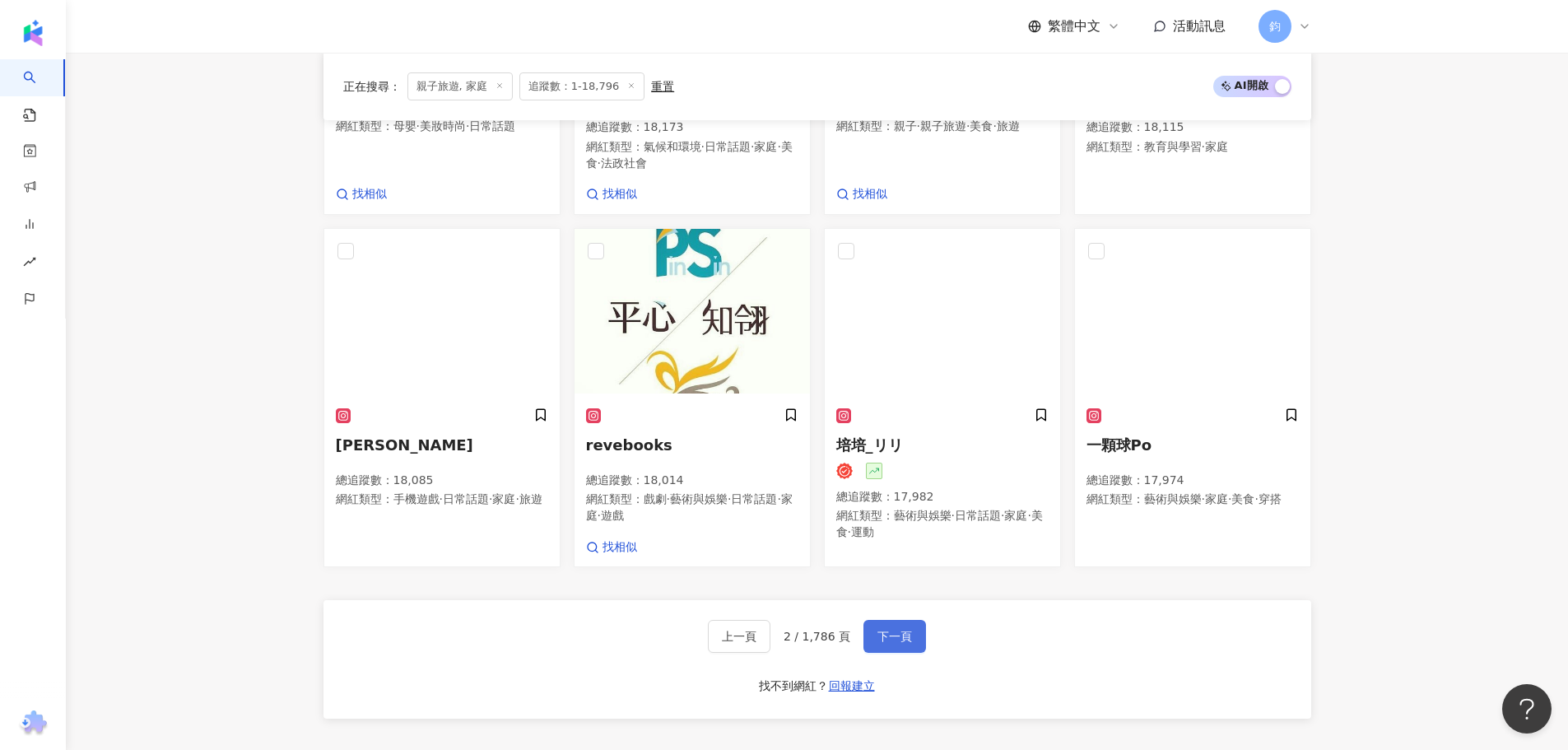
scroll to position [1252, 0]
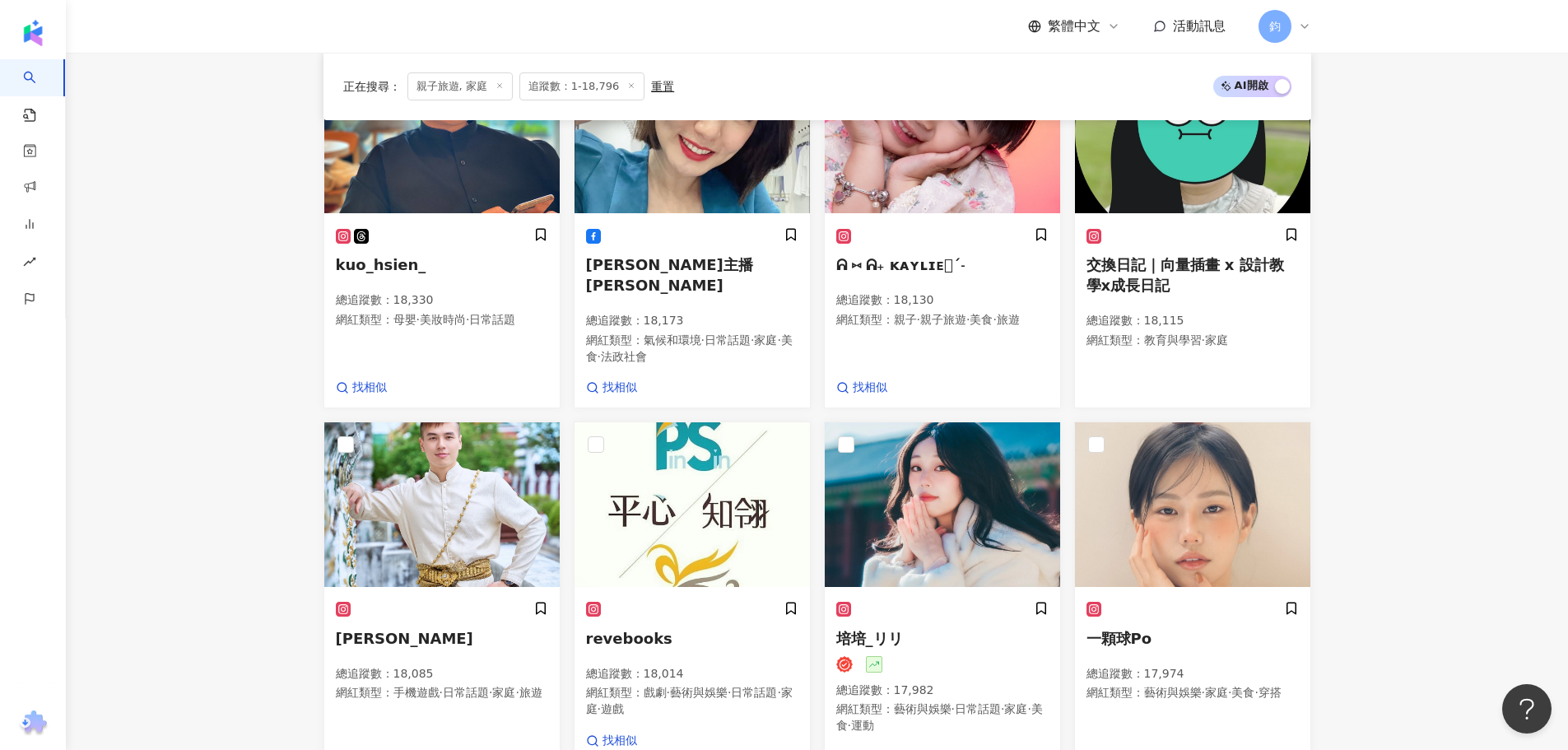
scroll to position [675, 0]
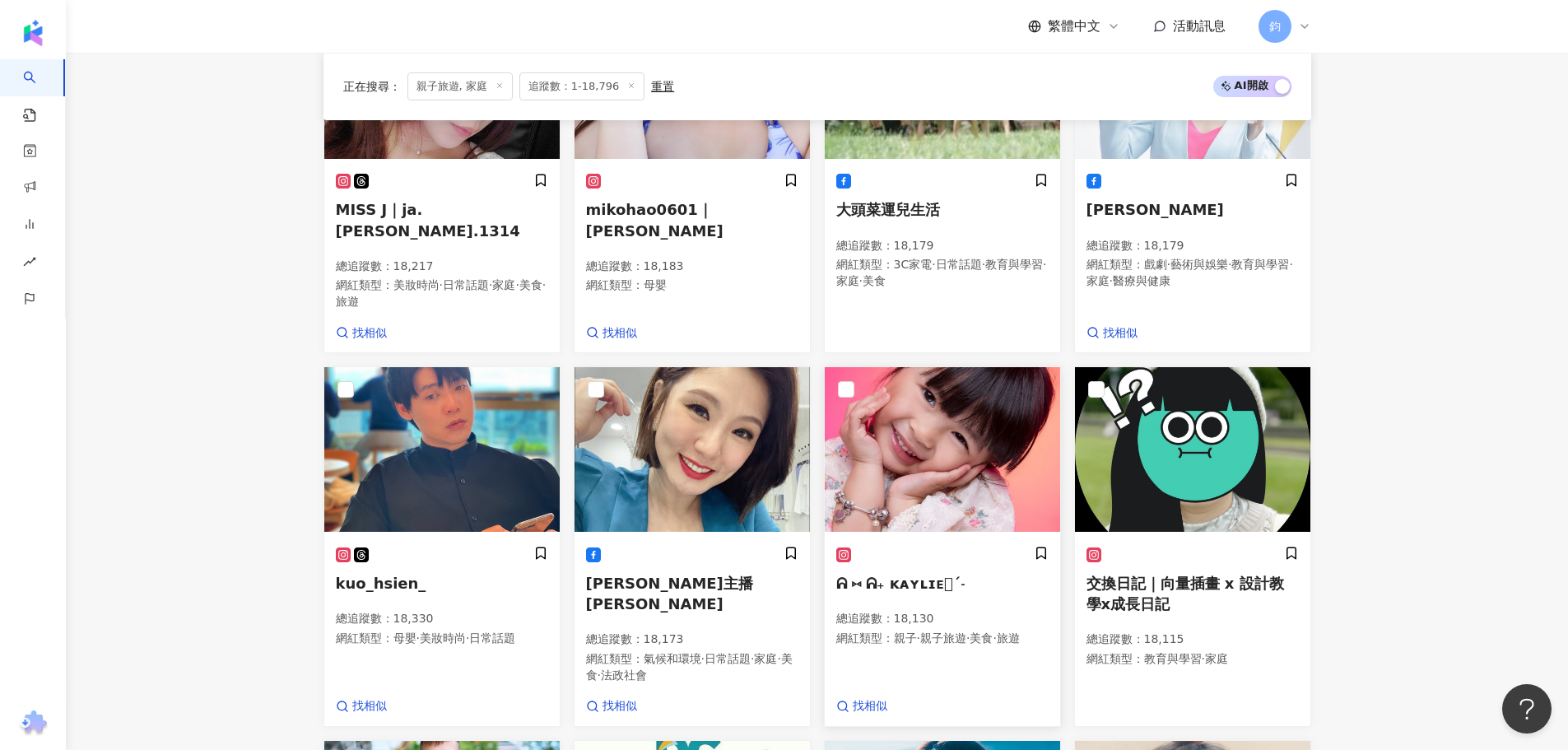
click at [961, 481] on img at bounding box center [942, 449] width 235 height 165
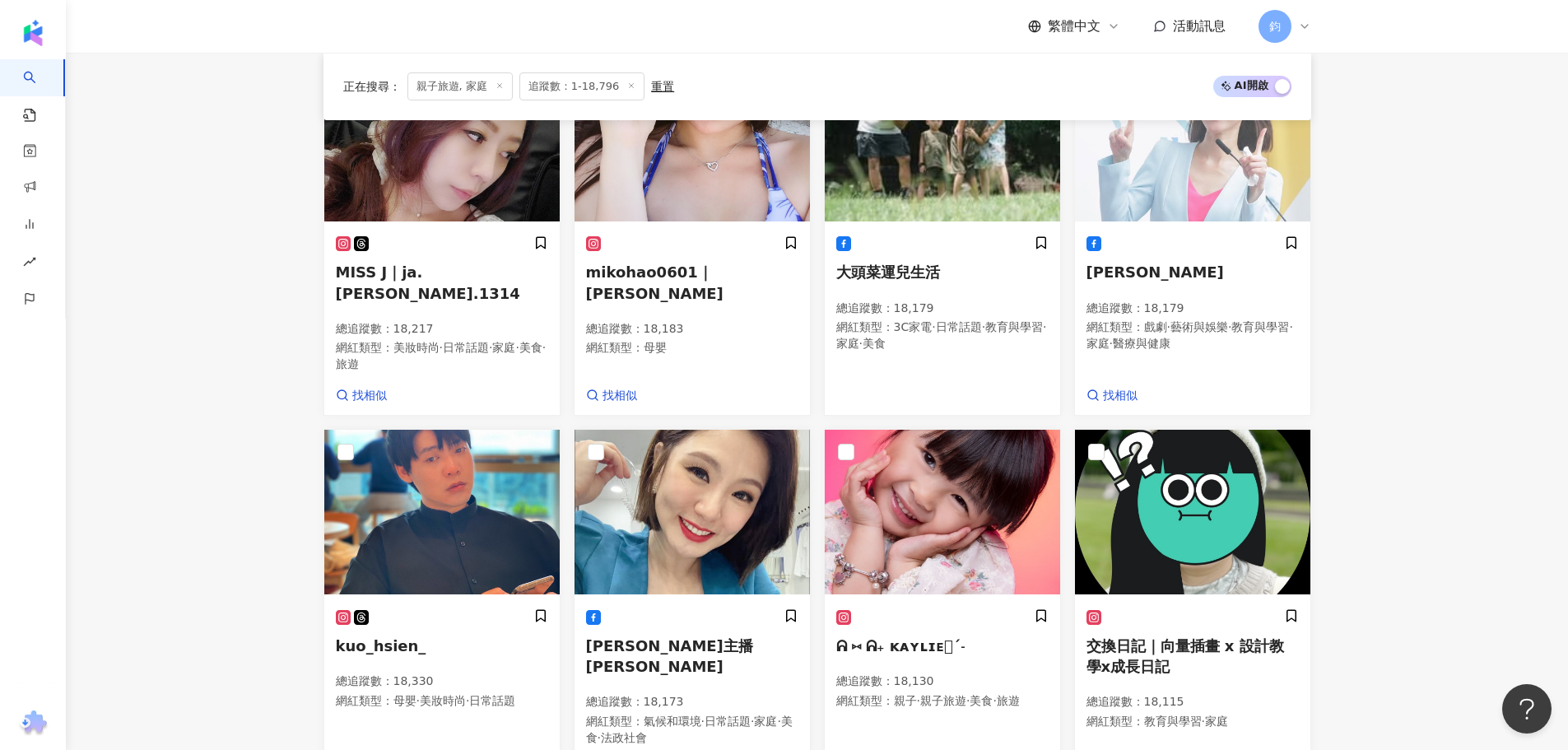
scroll to position [428, 0]
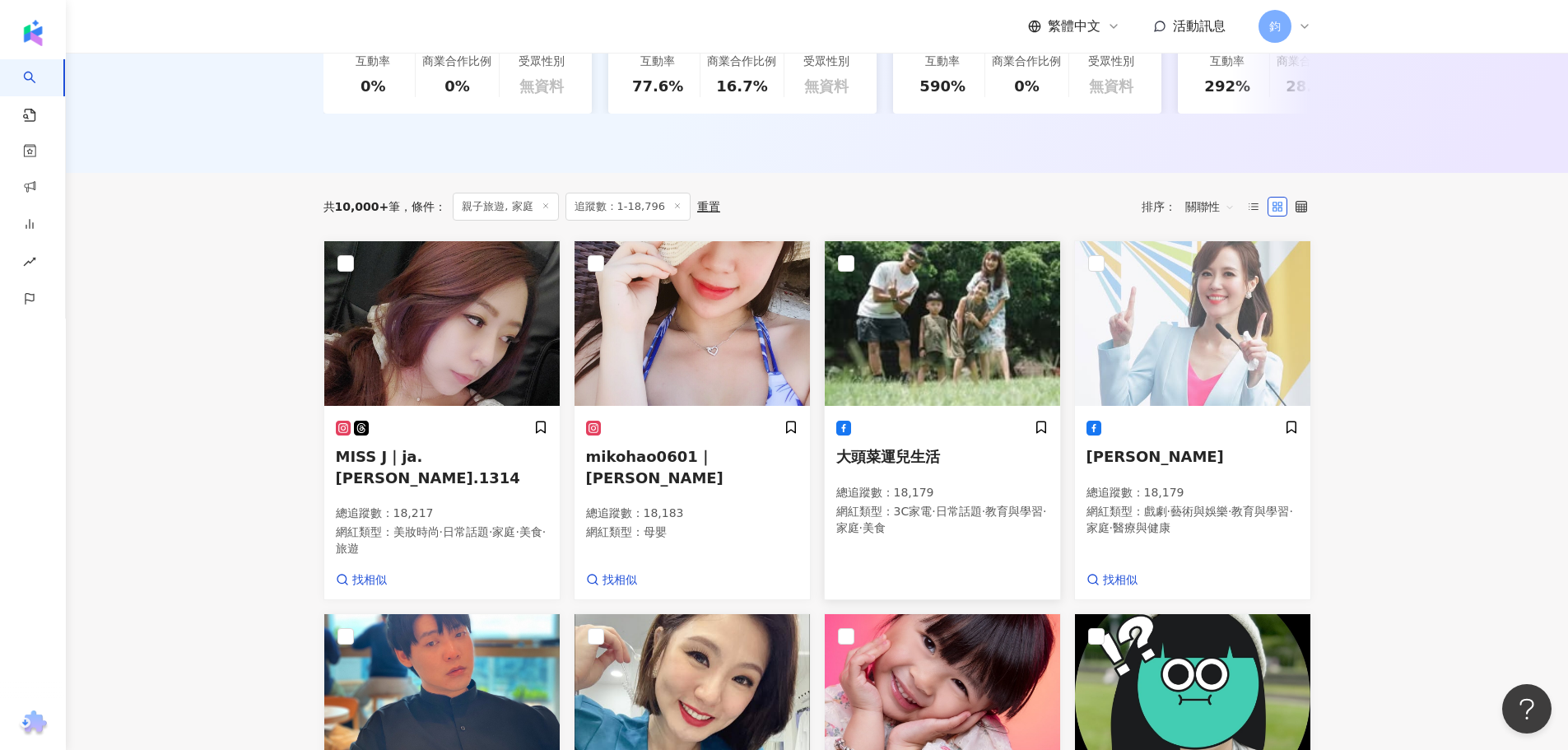
click at [881, 466] on span "大頭菜運兒生活" at bounding box center [888, 456] width 103 height 17
click at [1426, 479] on main "不分平台 台灣 搜尋 您可能感興趣： 中秋 名額可預訂 中秋佳節 月圓圓 錢兔似錦鑽石包 類型 性別 追蹤數 互動率 觀看率 合作費用預估 更多篩選 % - …" at bounding box center [817, 572] width 1502 height 1895
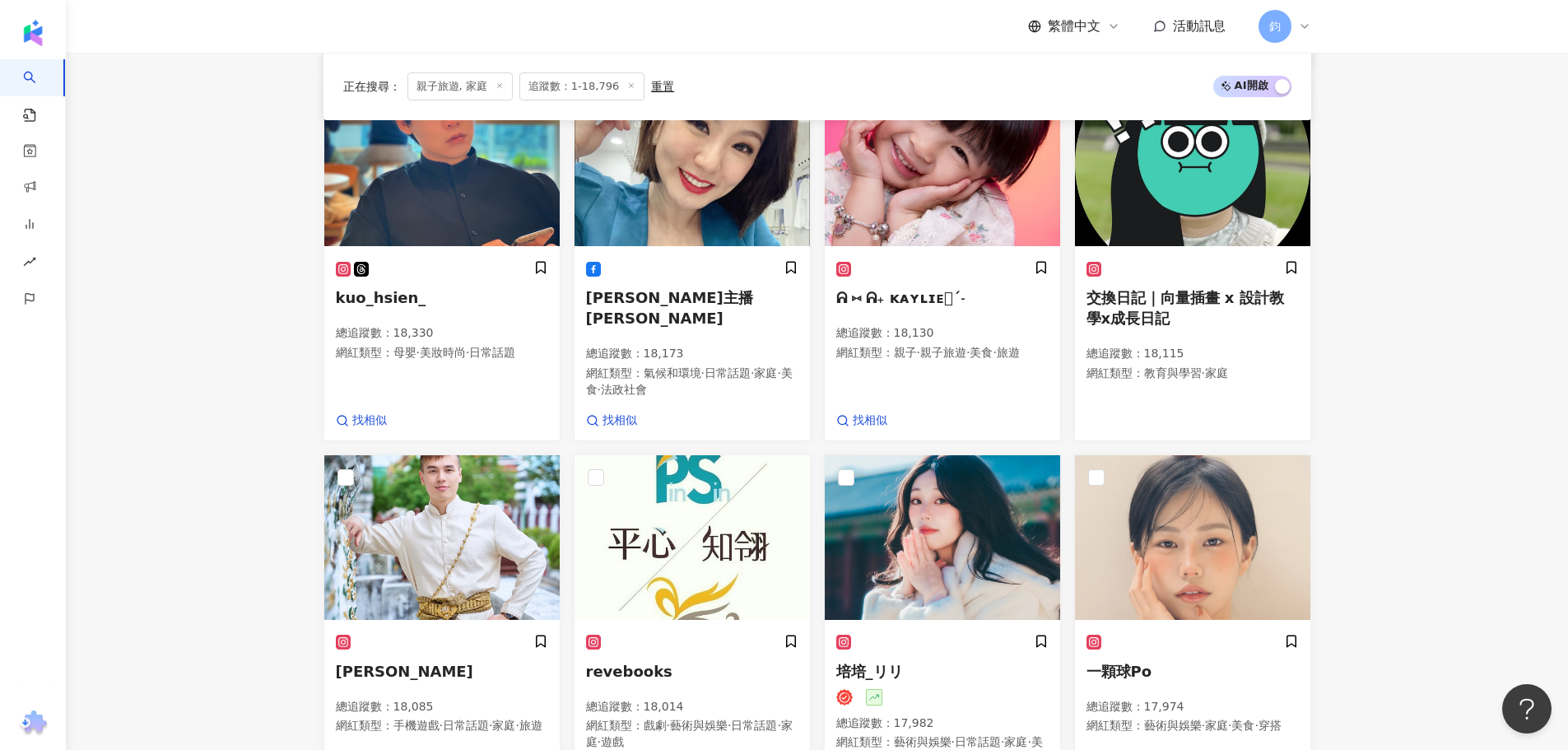
scroll to position [1252, 0]
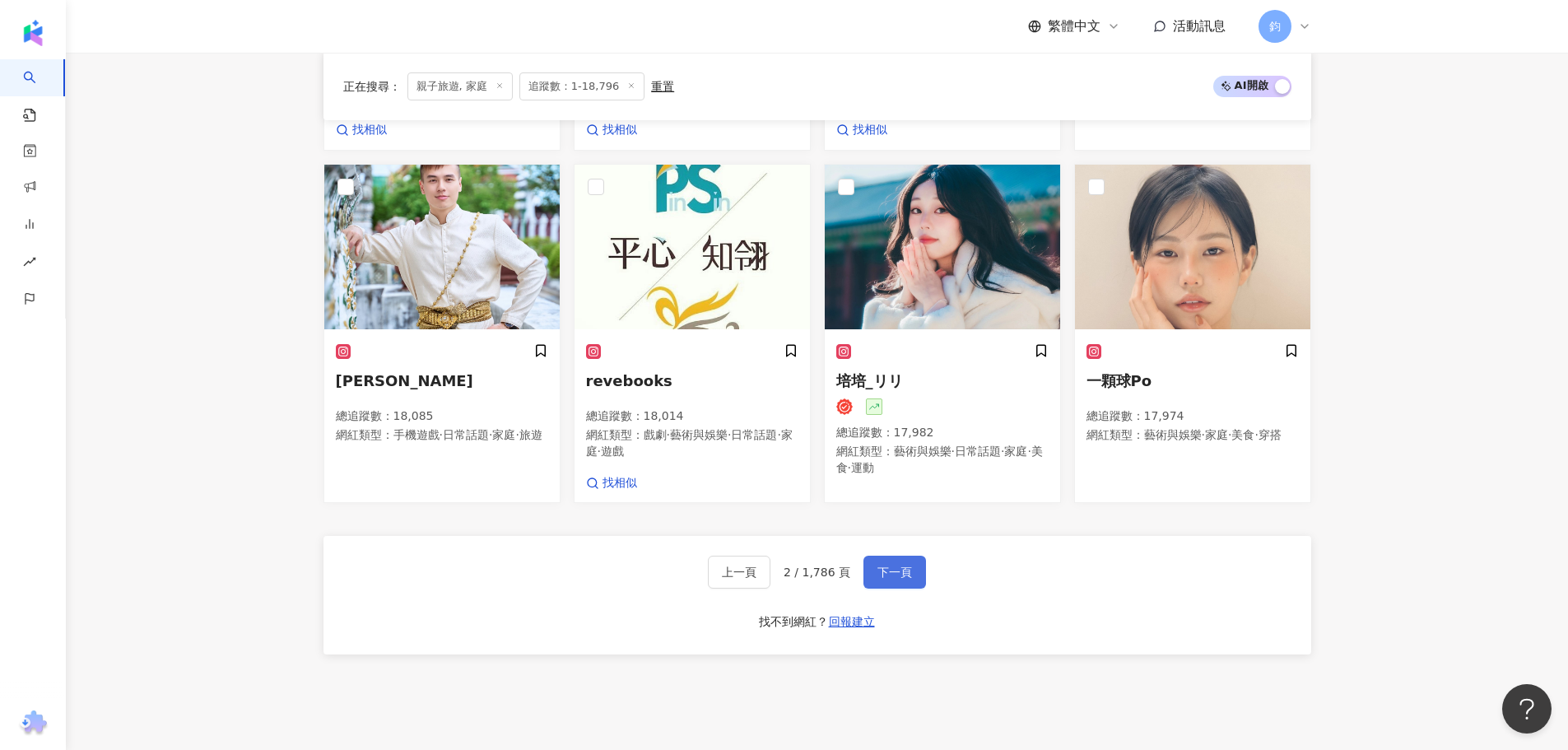
click at [876, 556] on button "下一頁" at bounding box center [895, 572] width 62 height 33
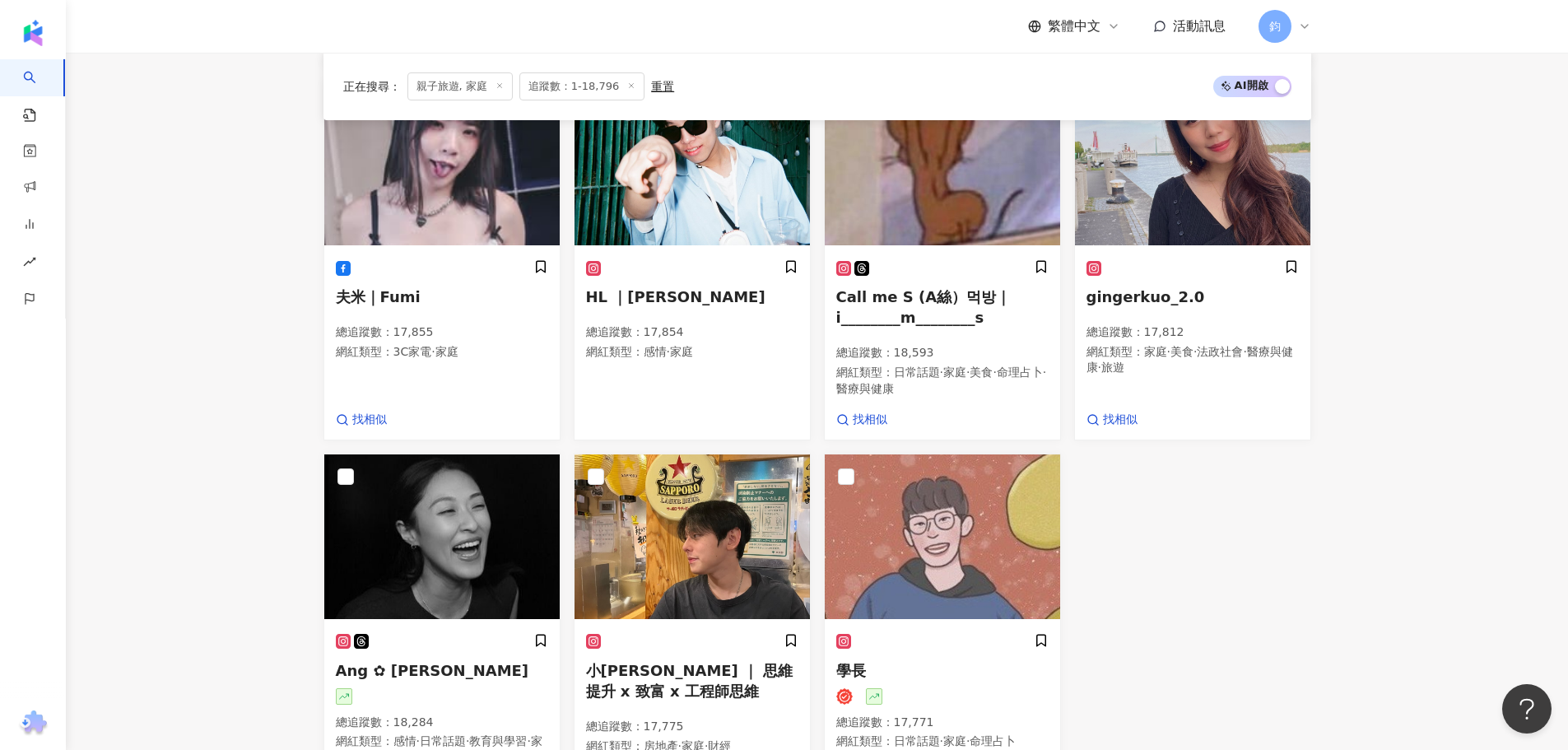
scroll to position [1258, 0]
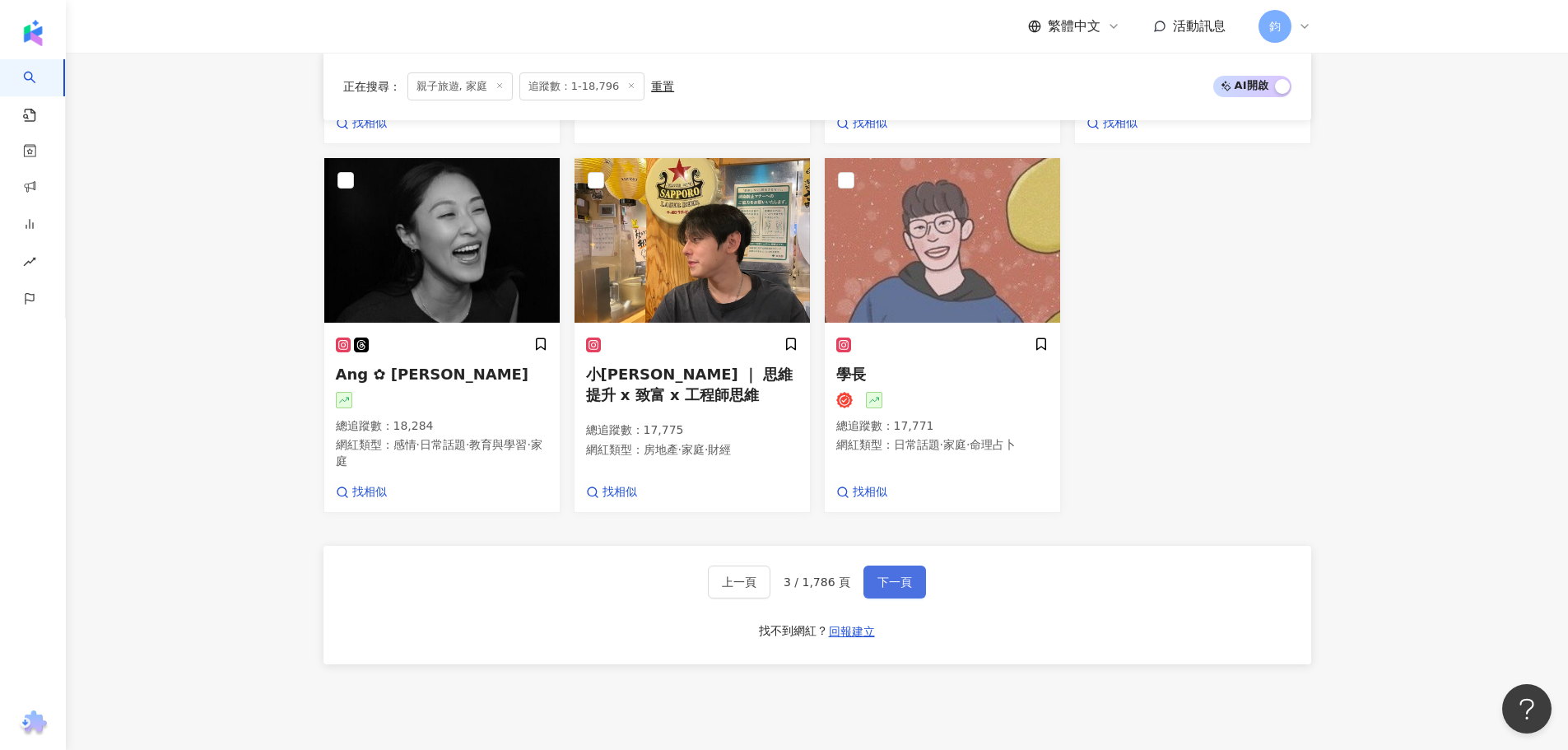
click at [892, 589] on span "下一頁" at bounding box center [894, 581] width 35 height 13
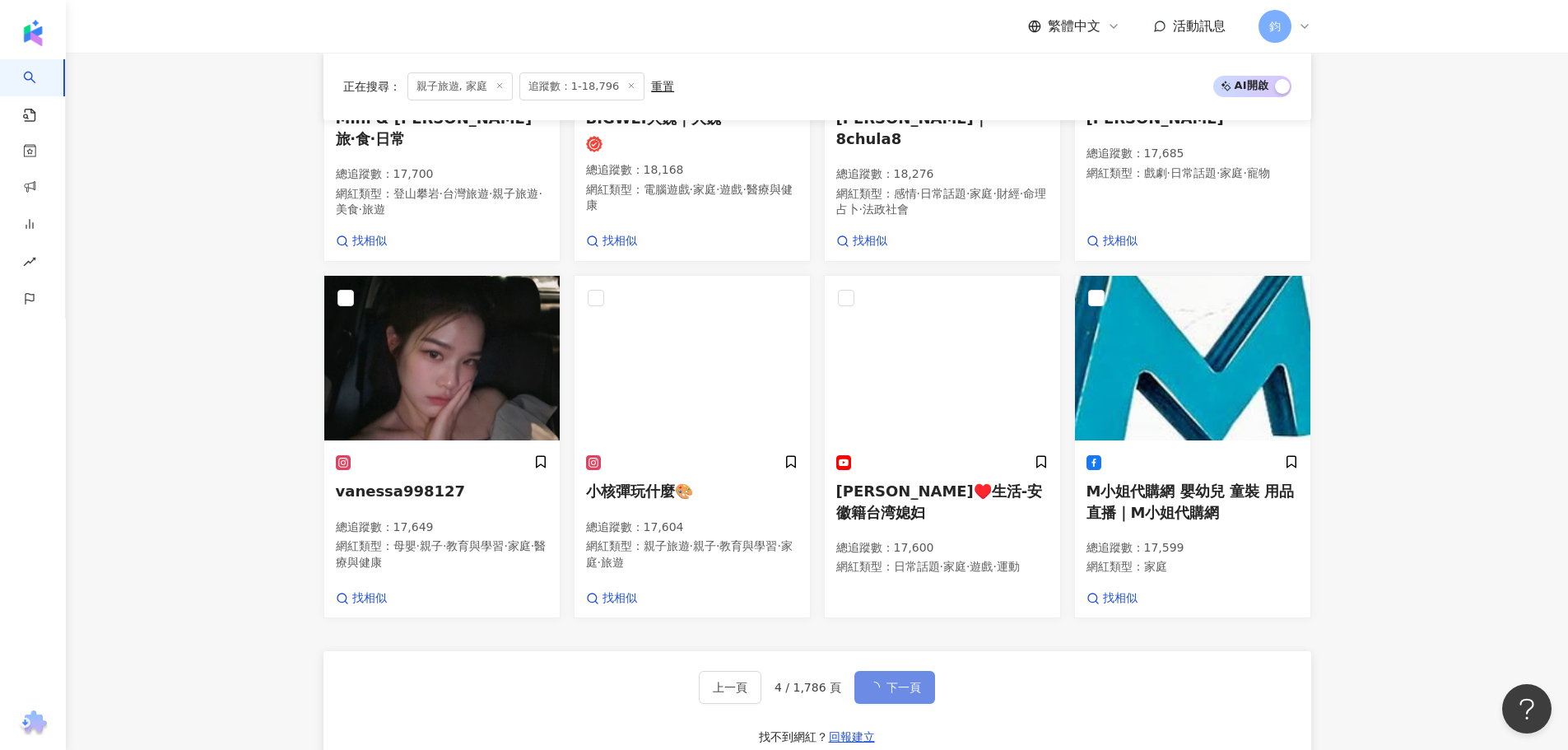
scroll to position [1205, 0]
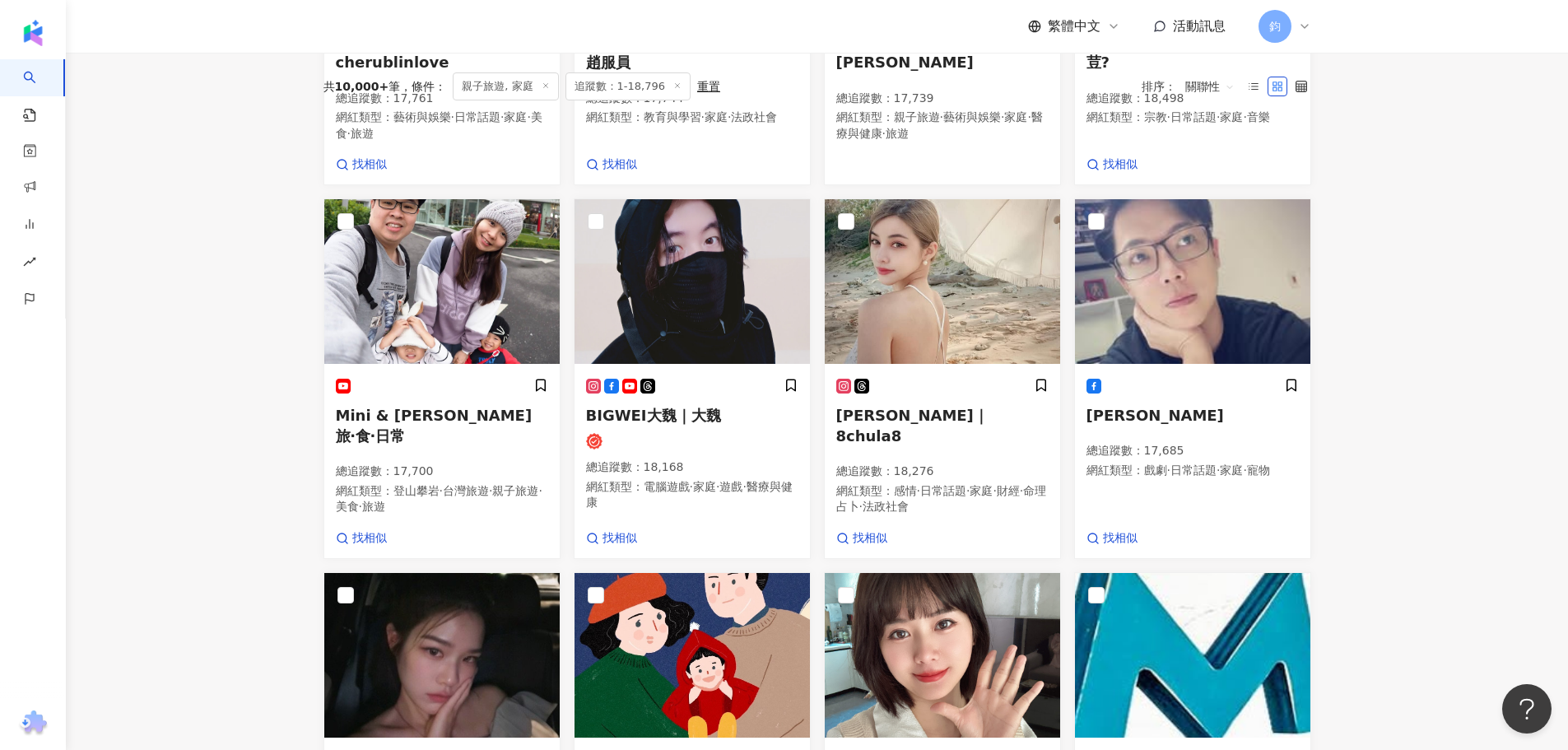
scroll to position [1123, 0]
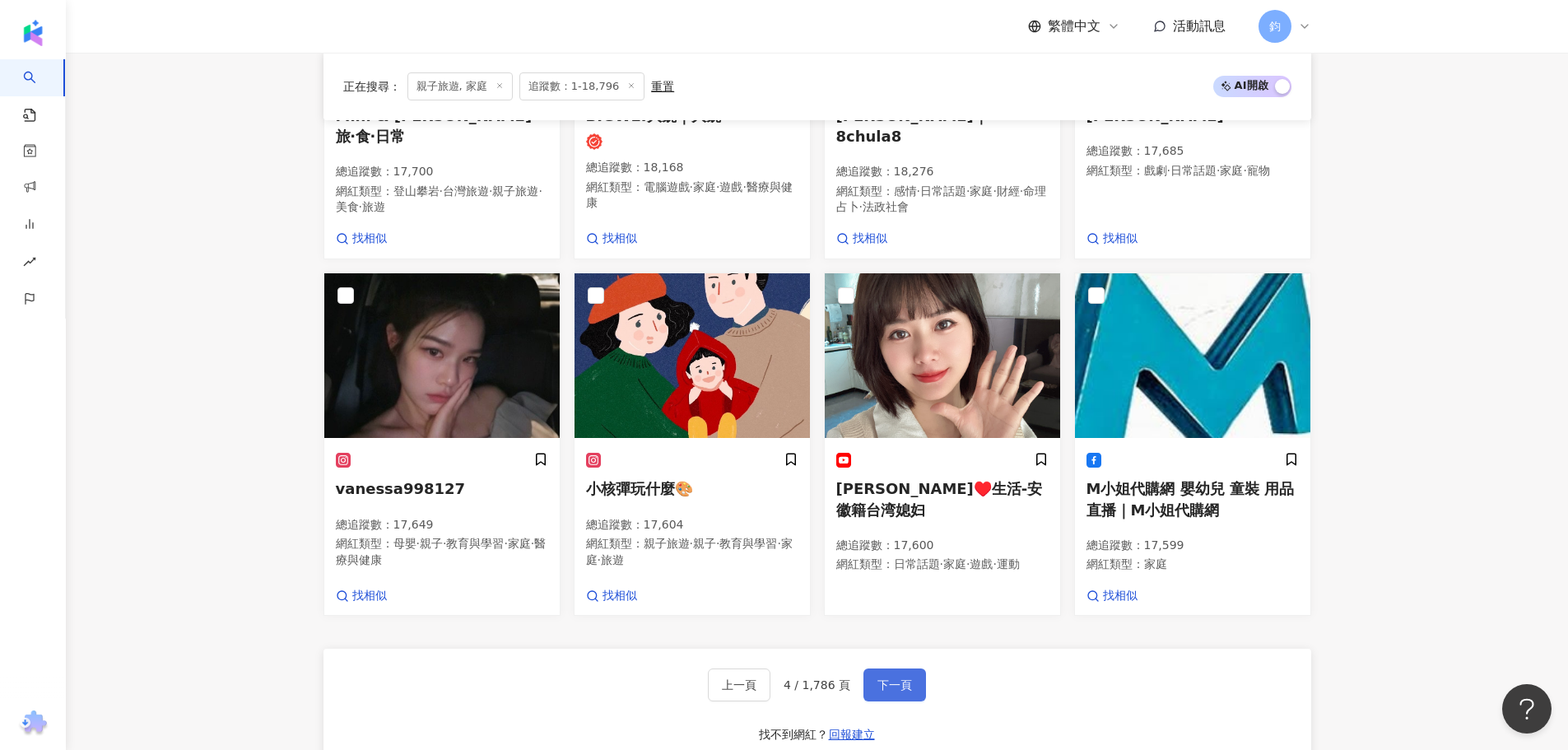
click at [888, 692] on span "下一頁" at bounding box center [894, 685] width 35 height 13
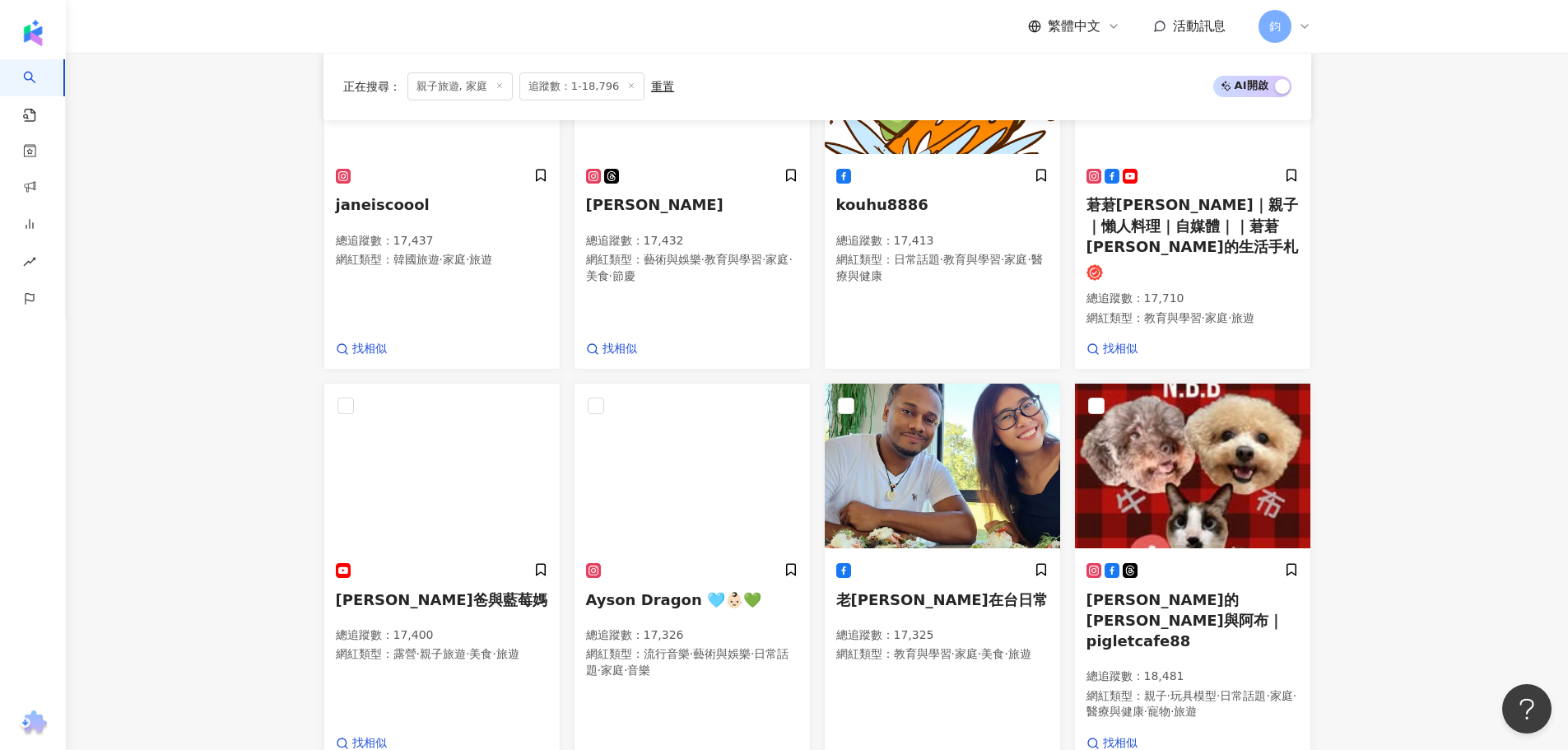
scroll to position [1165, 0]
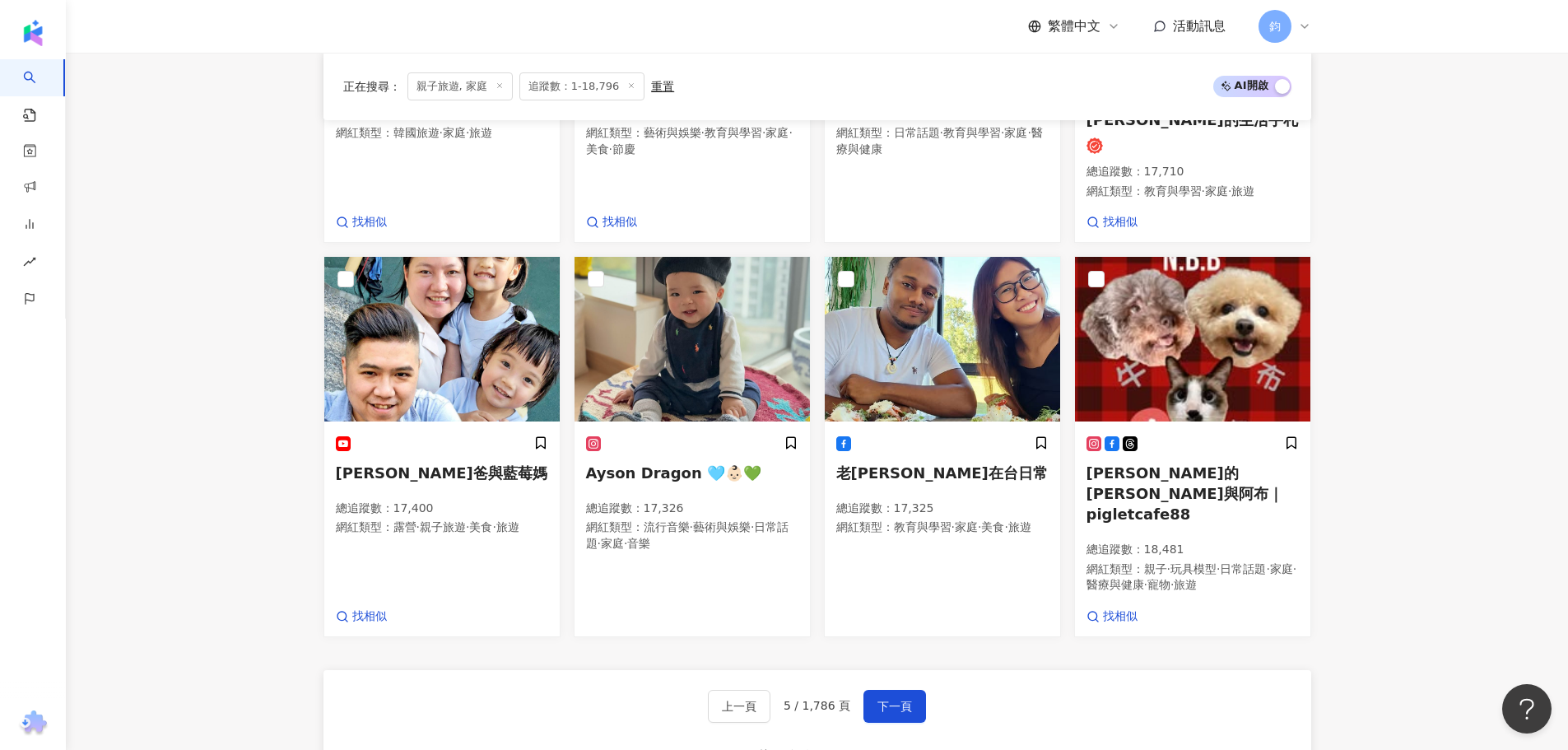
click at [924, 702] on div "上一頁 5 / 1,786 頁 下一頁 找不到網紅？ 回報建立" at bounding box center [817, 729] width 988 height 119
click at [902, 700] on span "下一頁" at bounding box center [894, 706] width 35 height 13
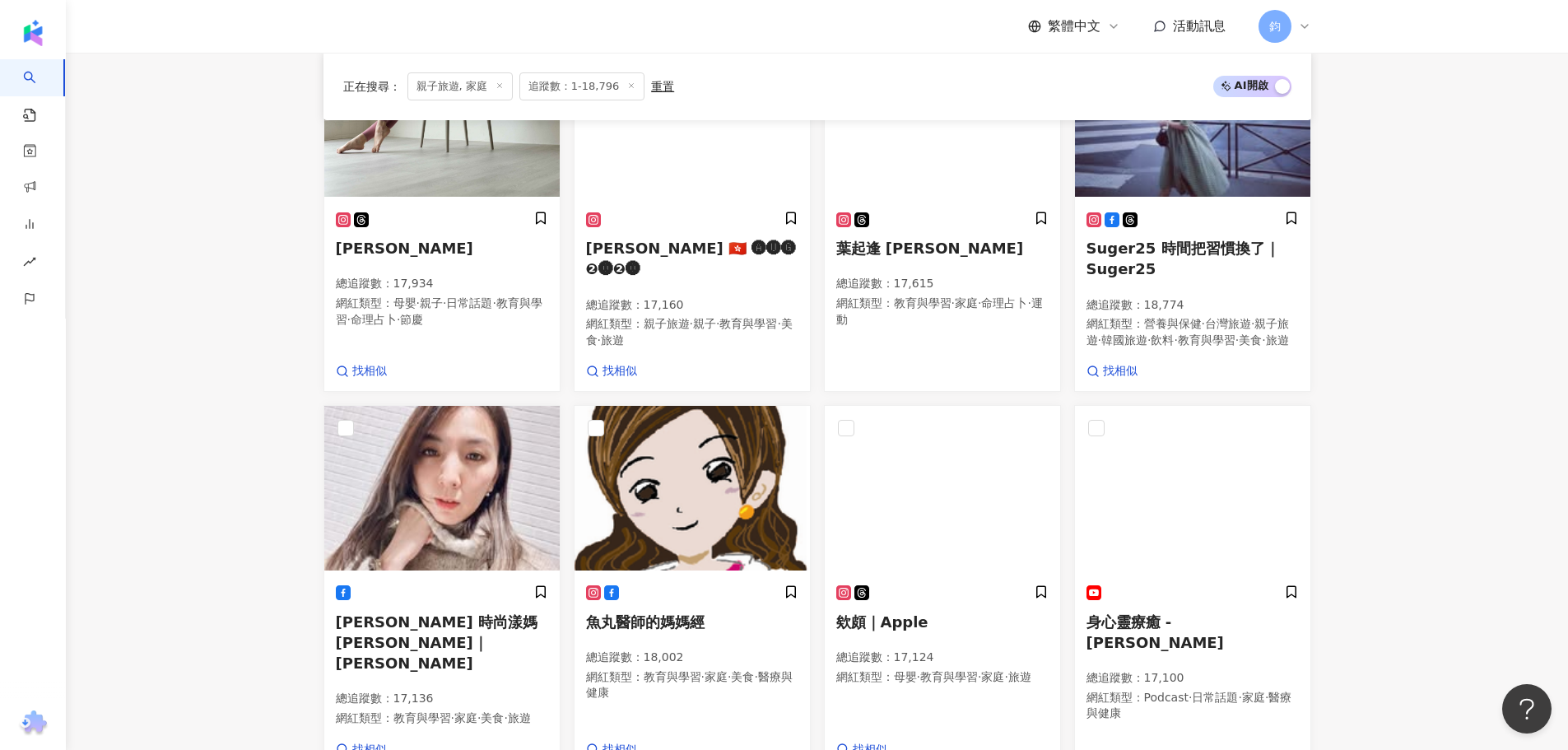
scroll to position [1402, 0]
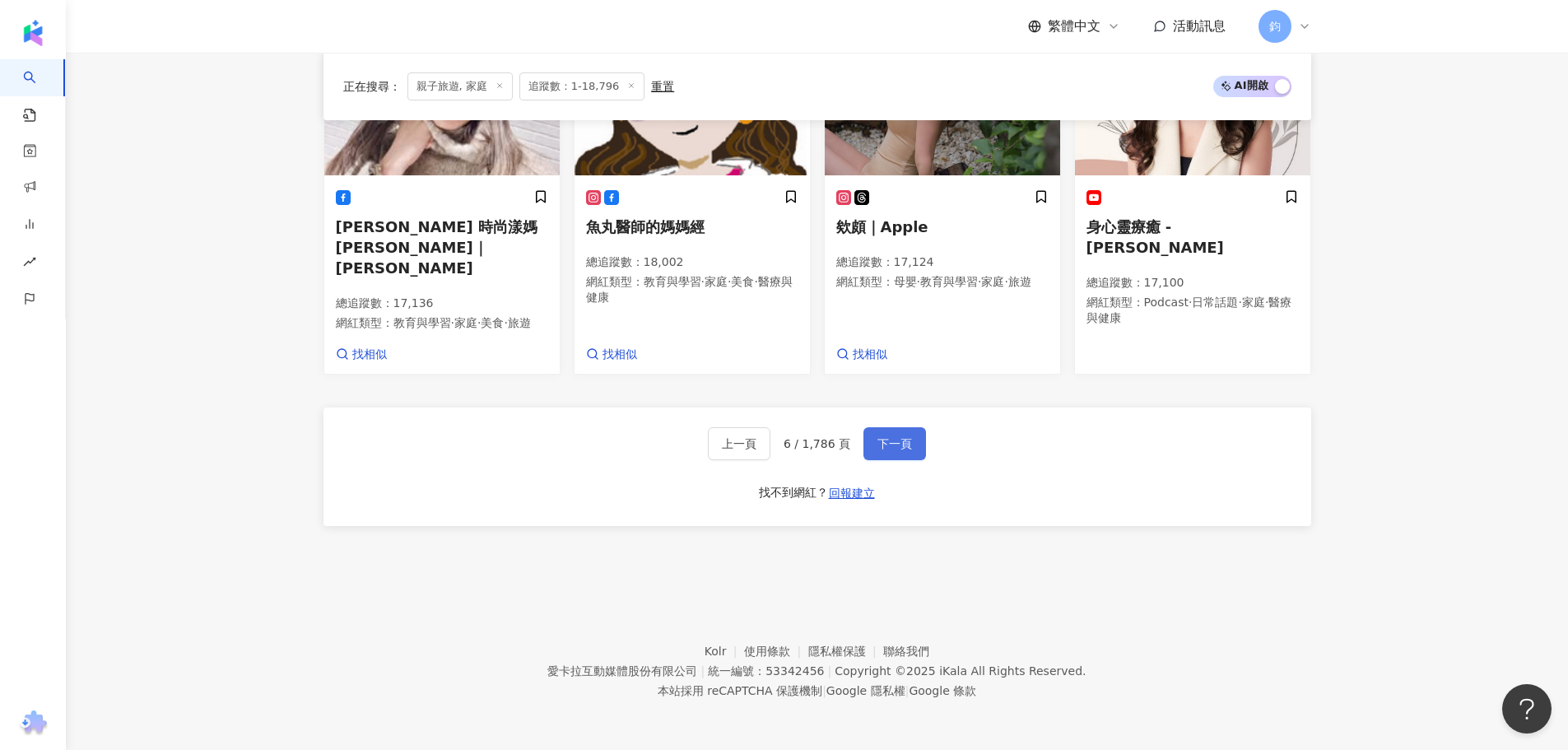
click at [880, 444] on span "下一頁" at bounding box center [894, 443] width 35 height 13
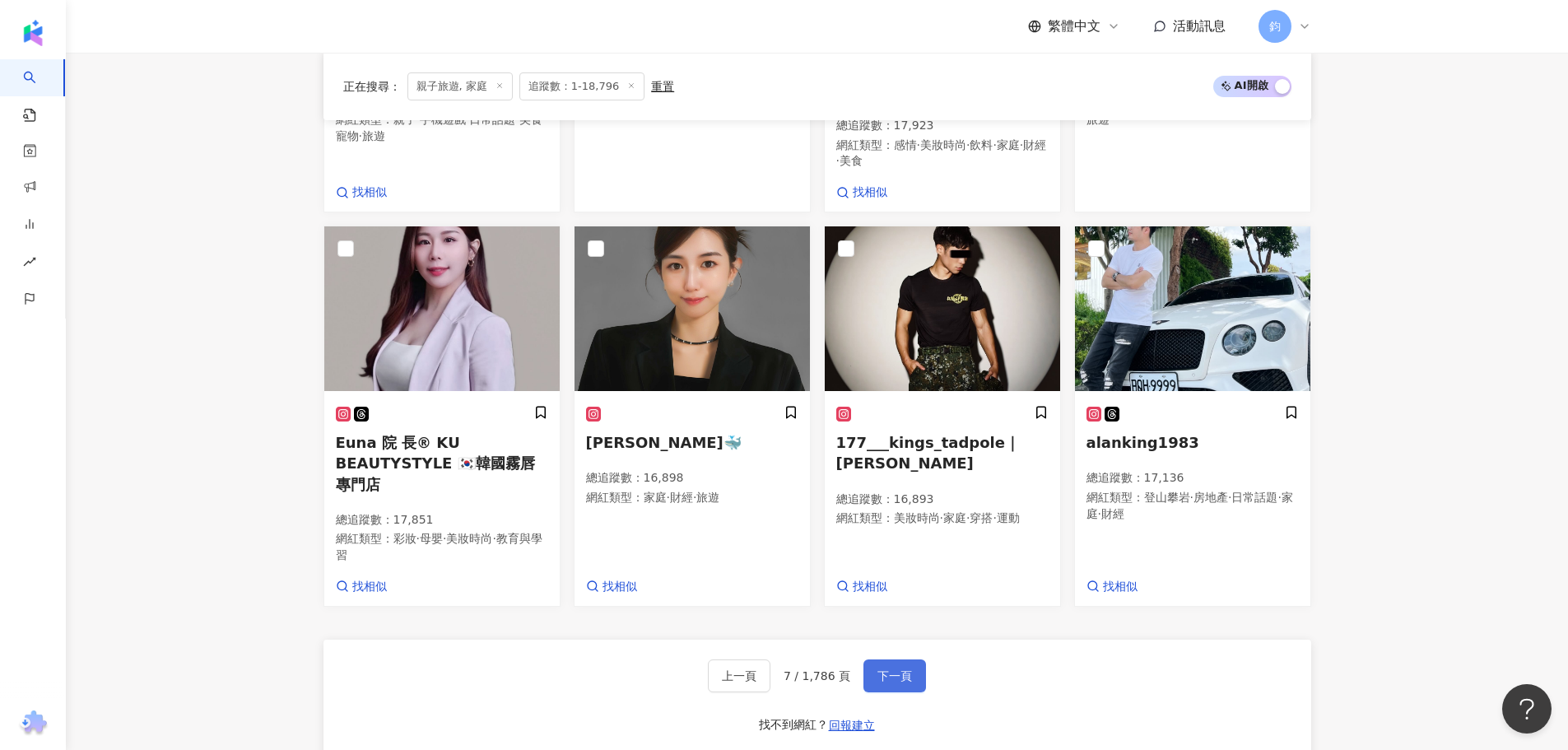
scroll to position [1143, 0]
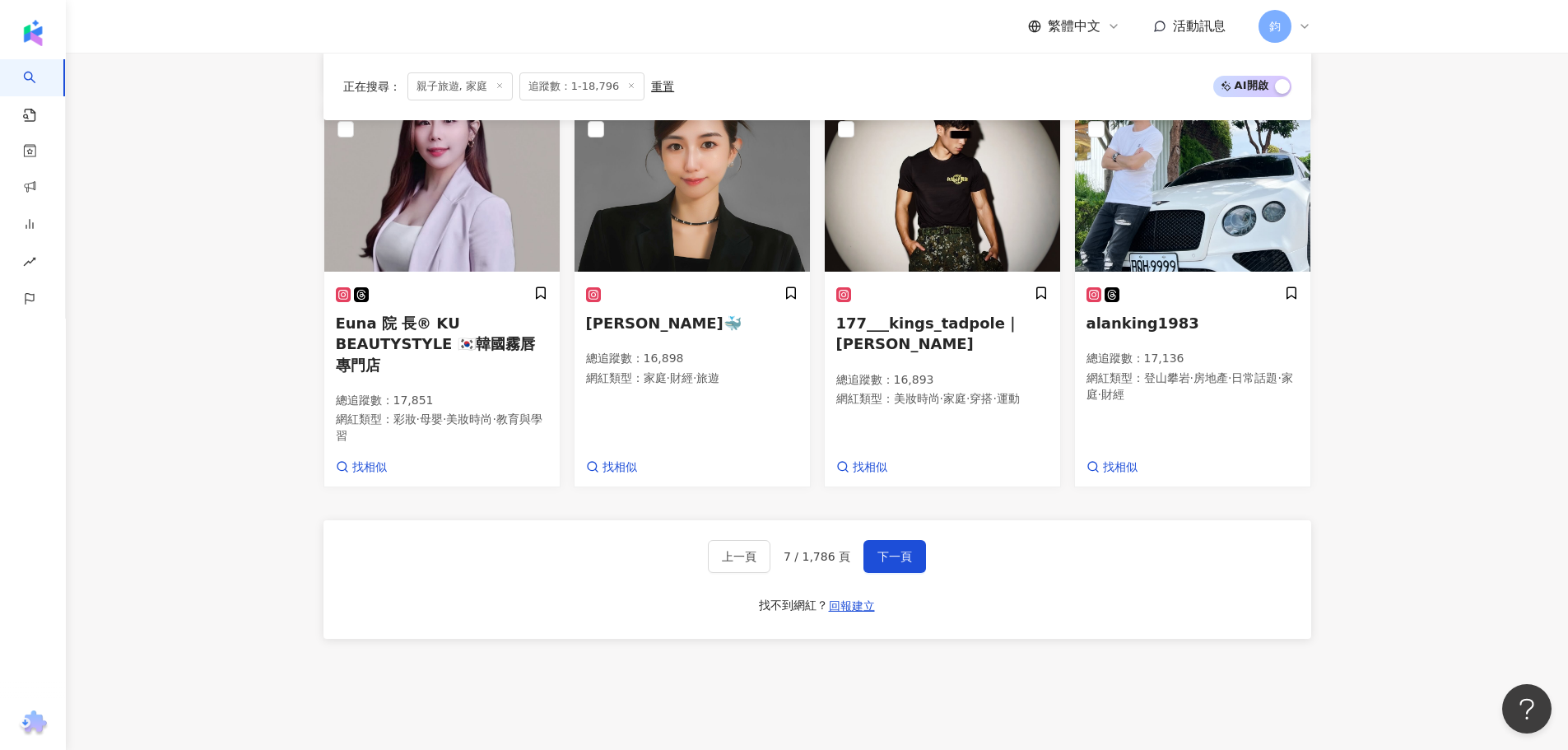
scroll to position [1317, 0]
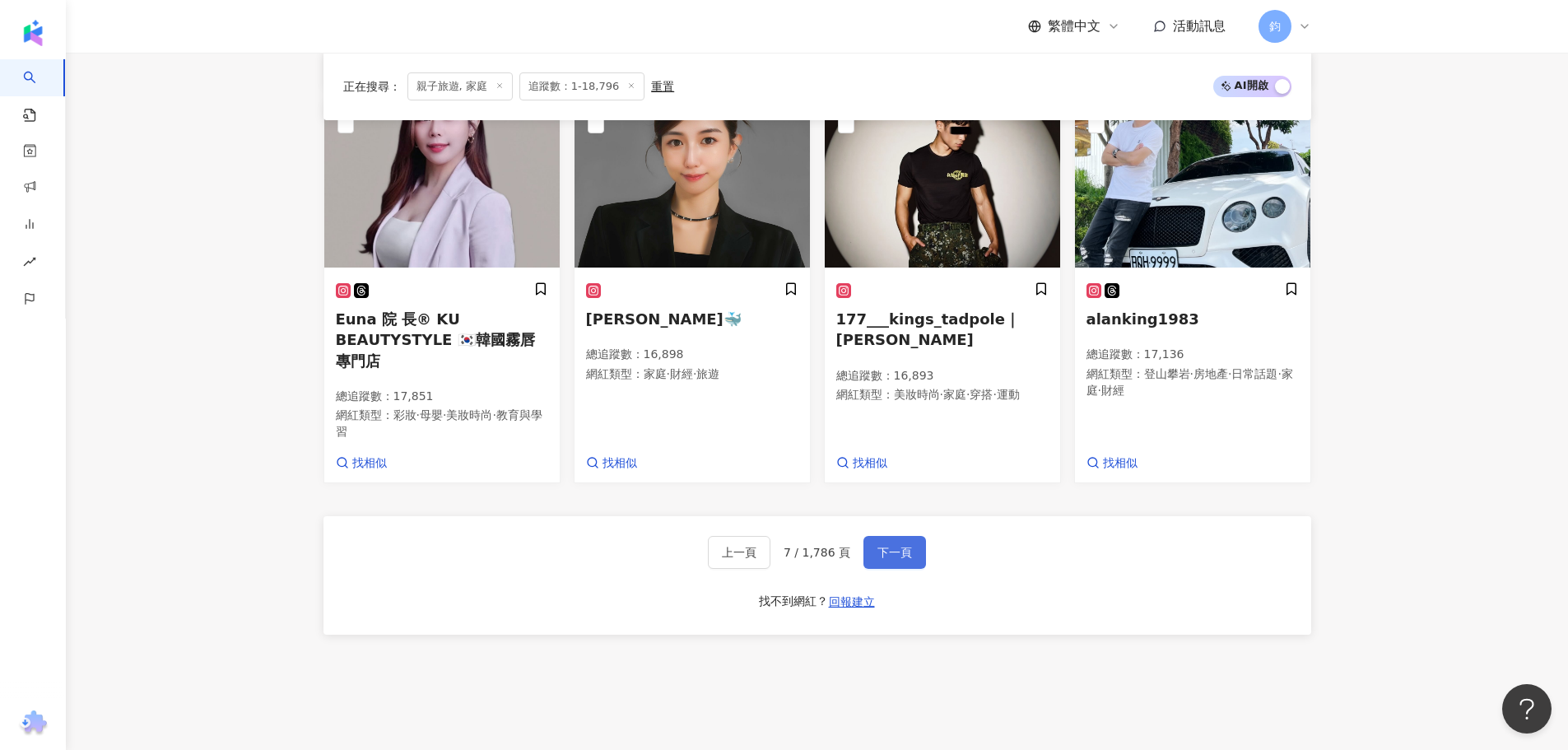
click at [878, 546] on span "下一頁" at bounding box center [894, 552] width 35 height 13
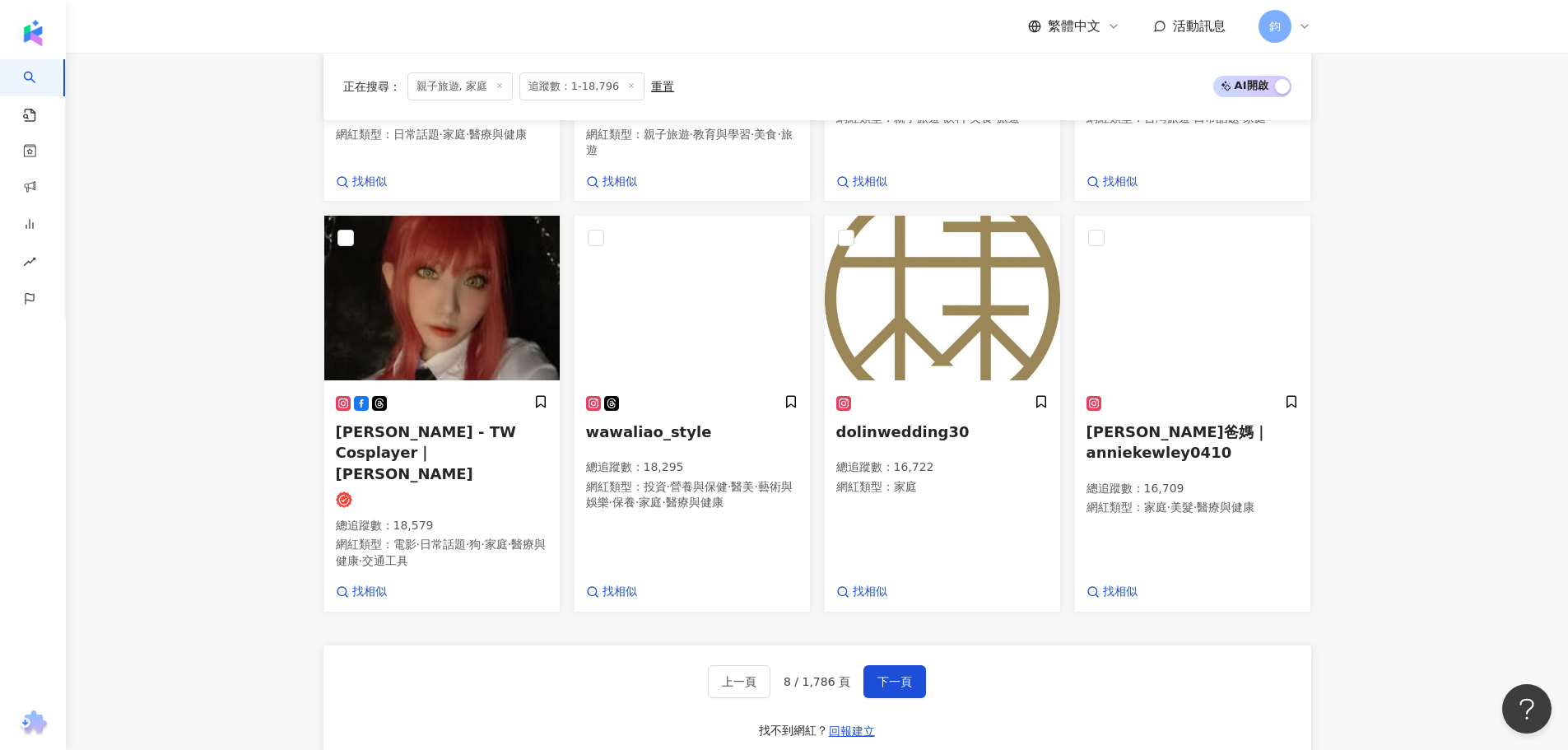
scroll to position [919, 0]
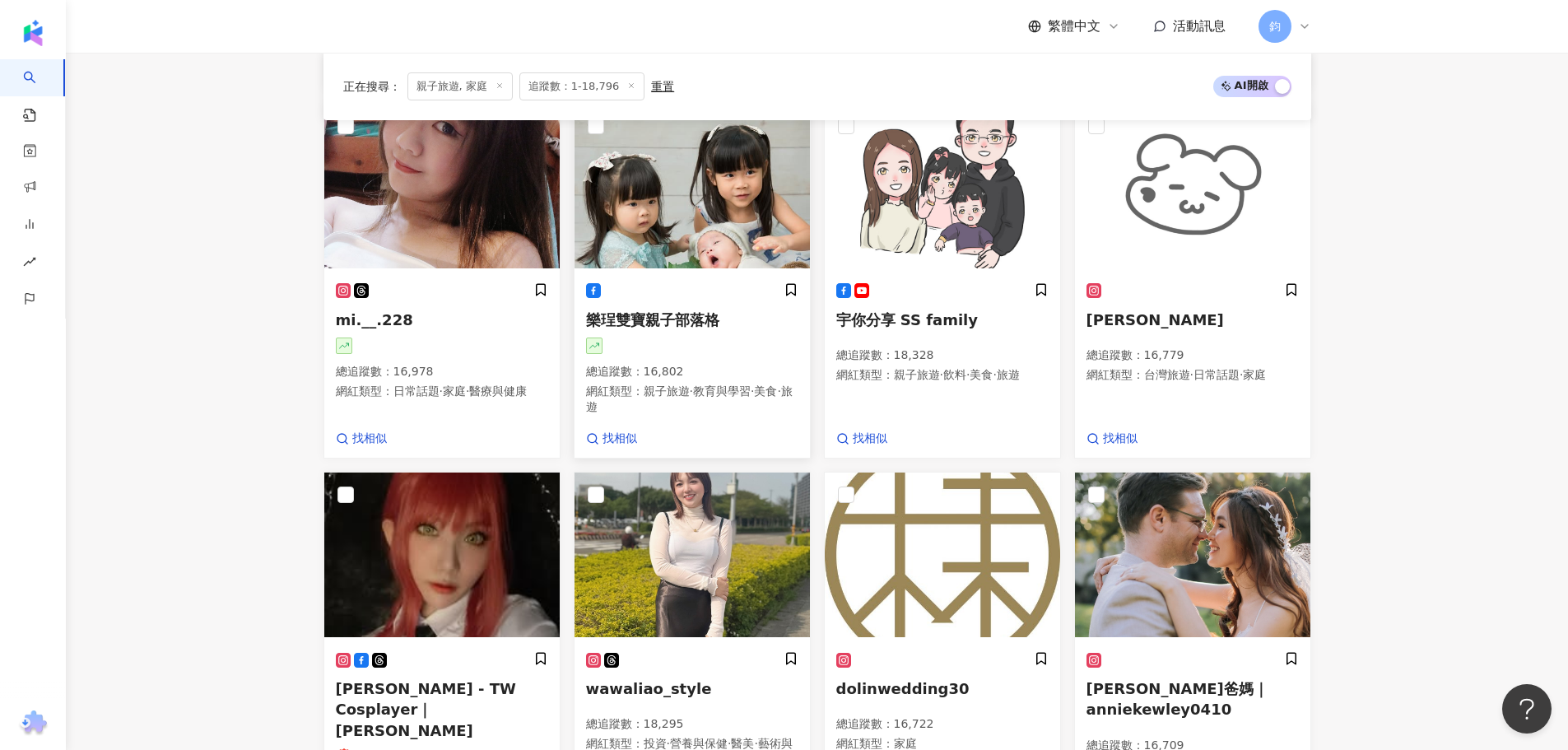
click at [673, 322] on span "樂珵雙寶親子部落格" at bounding box center [653, 319] width 134 height 17
click at [938, 328] on span "宇你分享 SS family" at bounding box center [907, 319] width 142 height 17
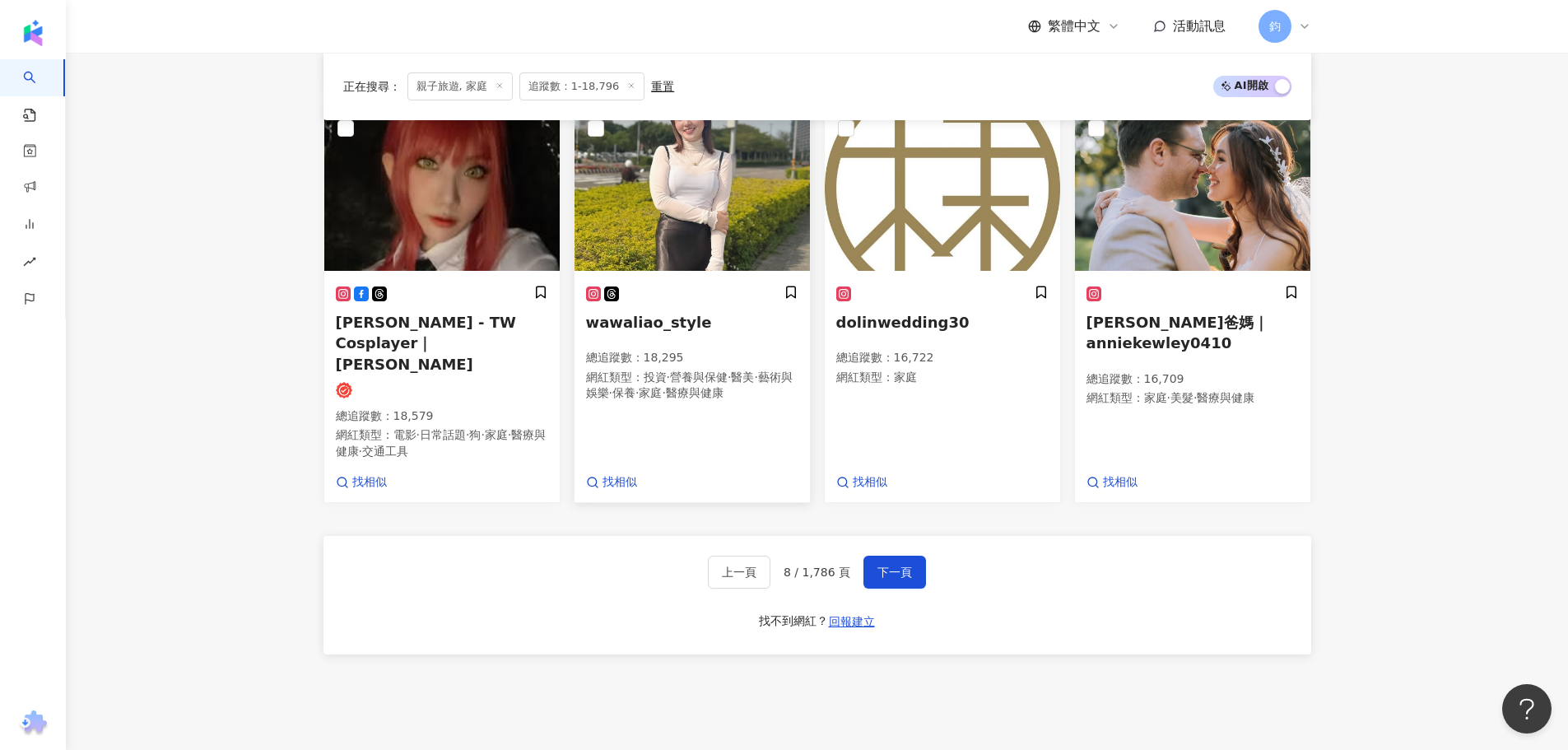
scroll to position [1248, 0]
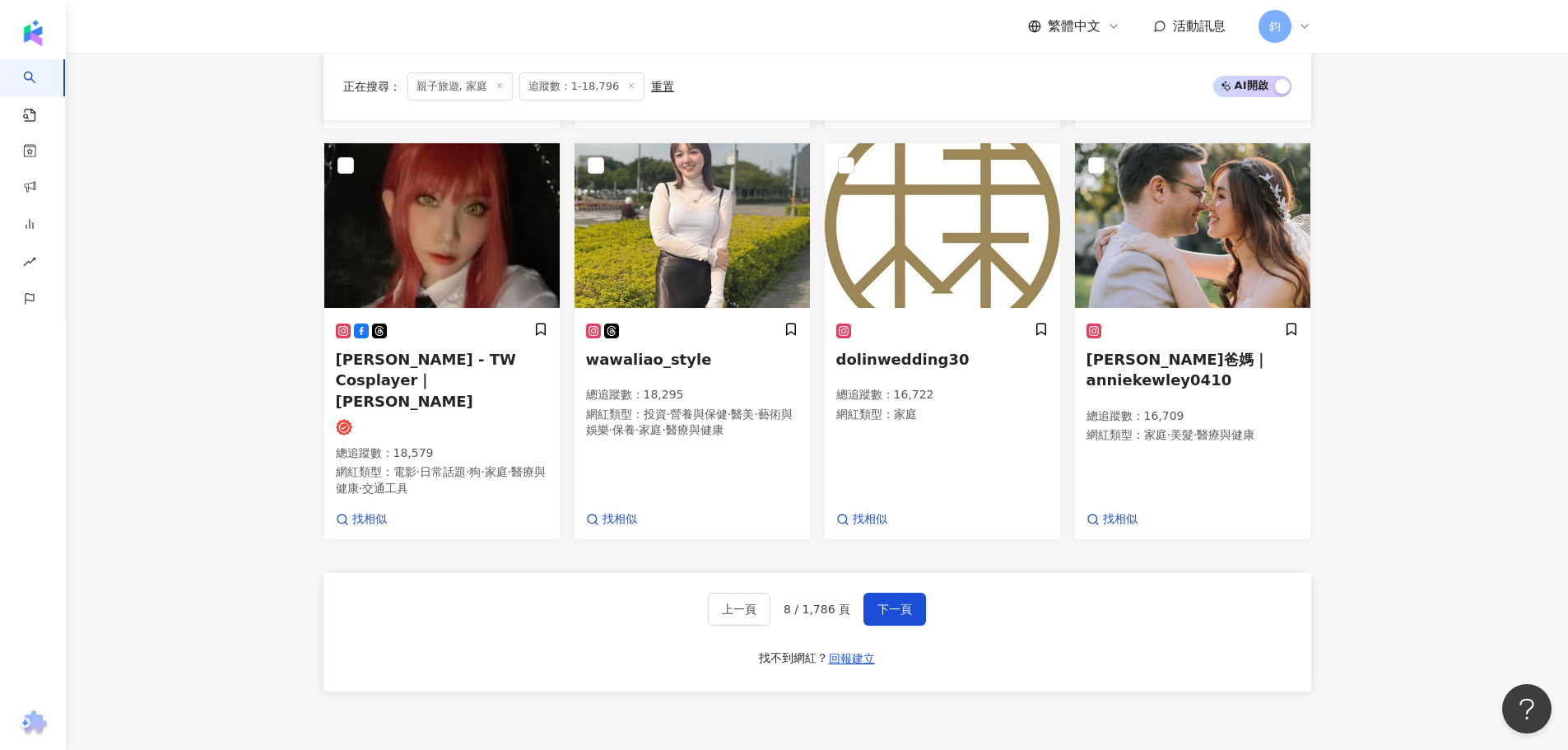
drag, startPoint x: 1486, startPoint y: 361, endPoint x: 1474, endPoint y: 361, distance: 12.0
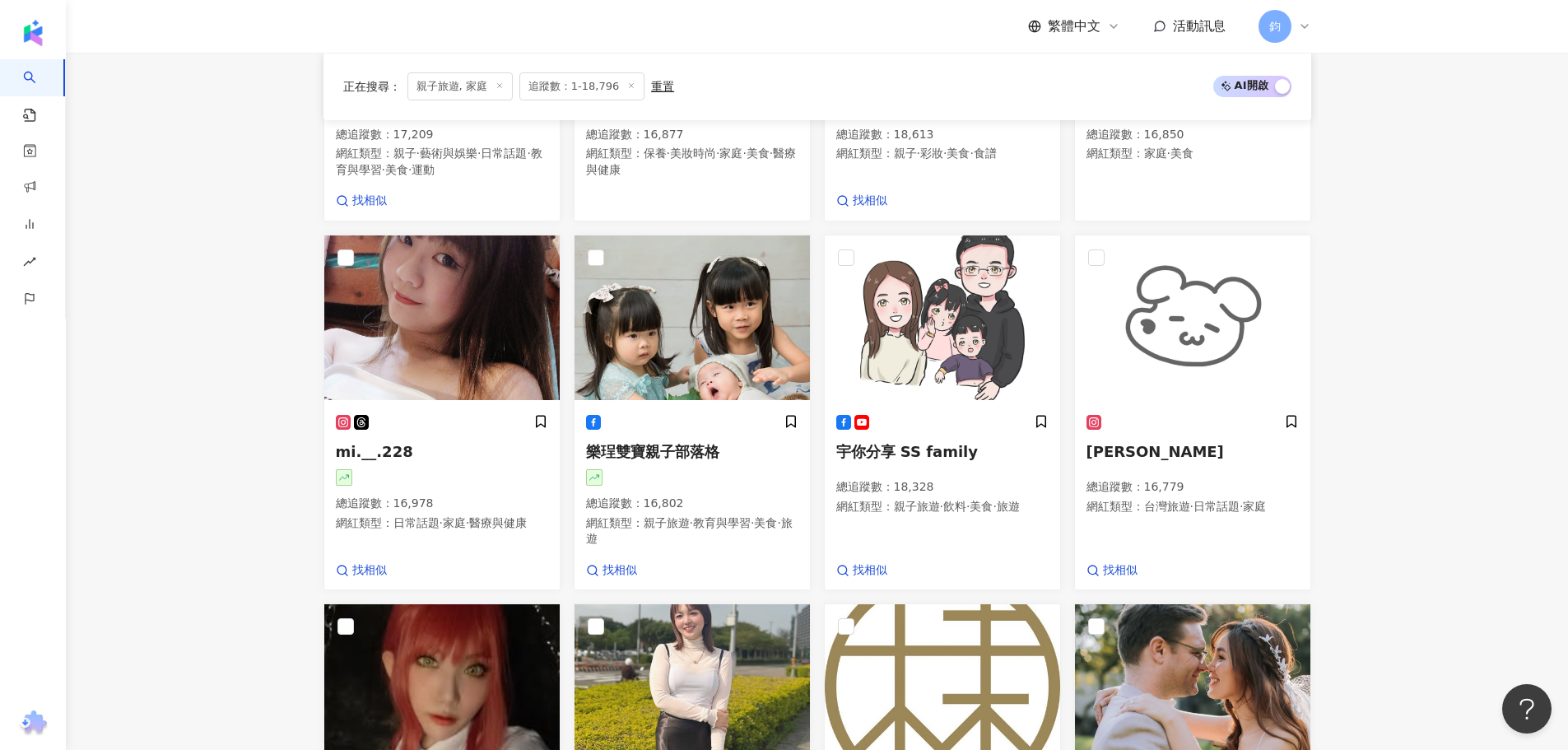
scroll to position [754, 0]
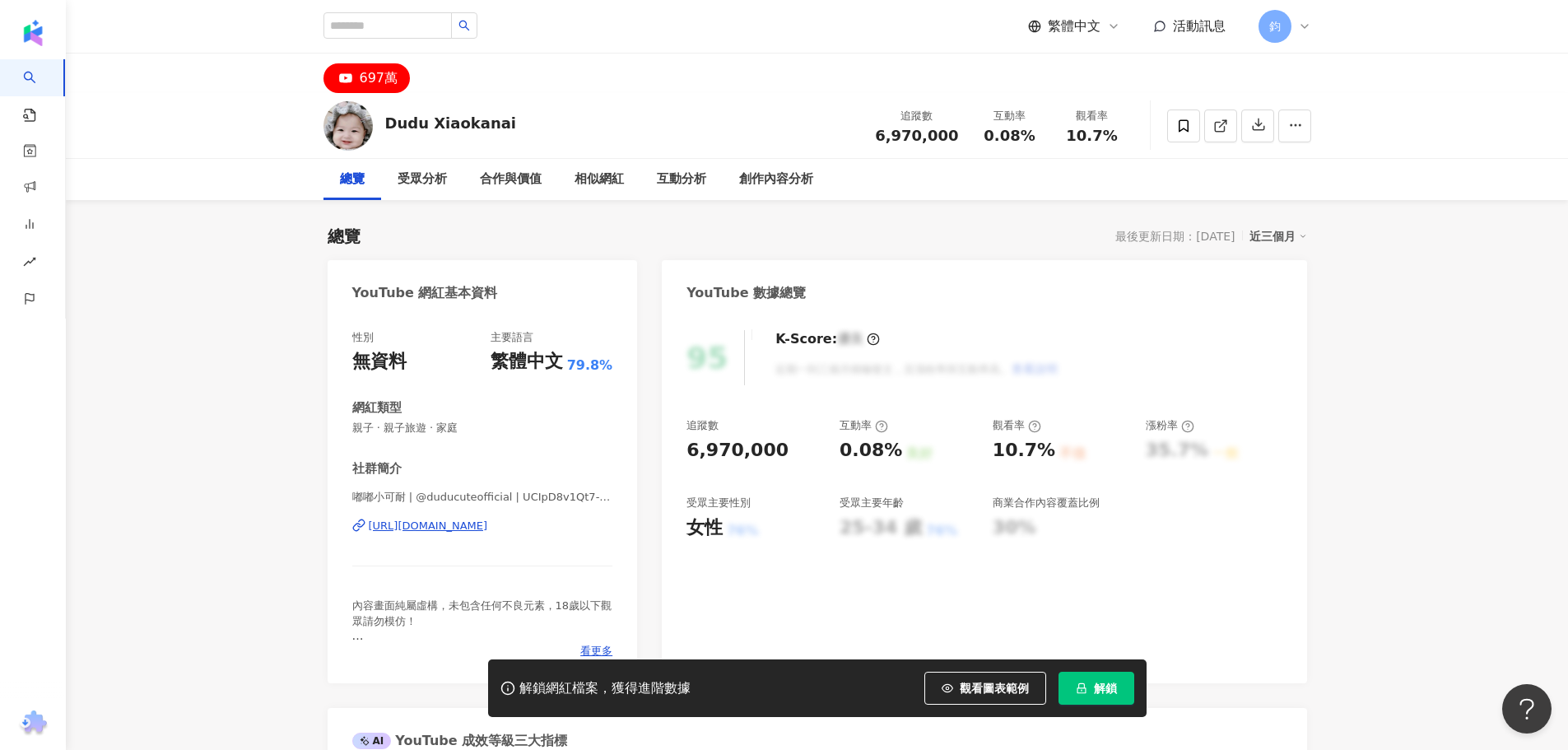
click at [439, 532] on div "https://www.youtube.com/channel/UCIpD8v1Qt7-DbSFUumF-ghg" at bounding box center [429, 526] width 119 height 15
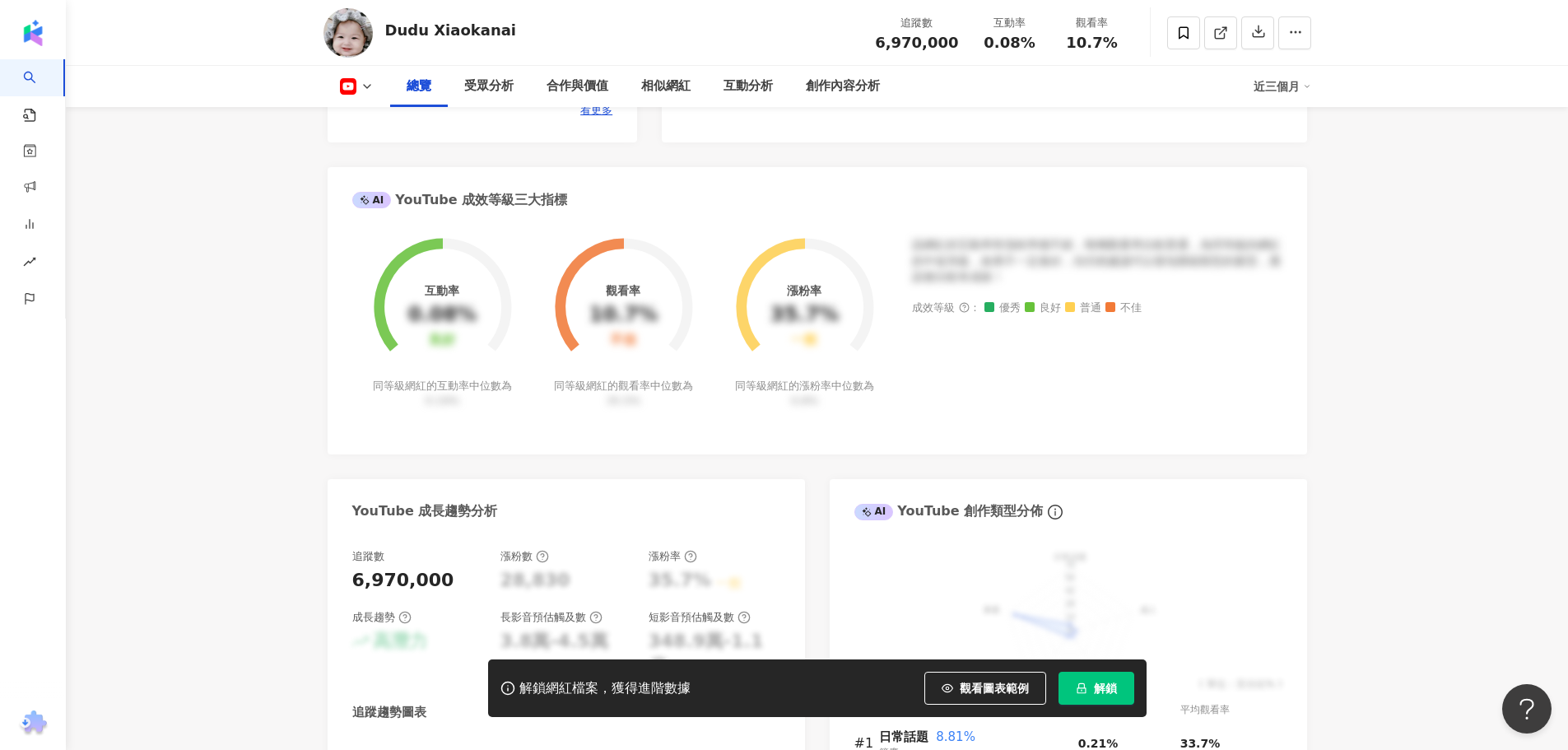
scroll to position [329, 0]
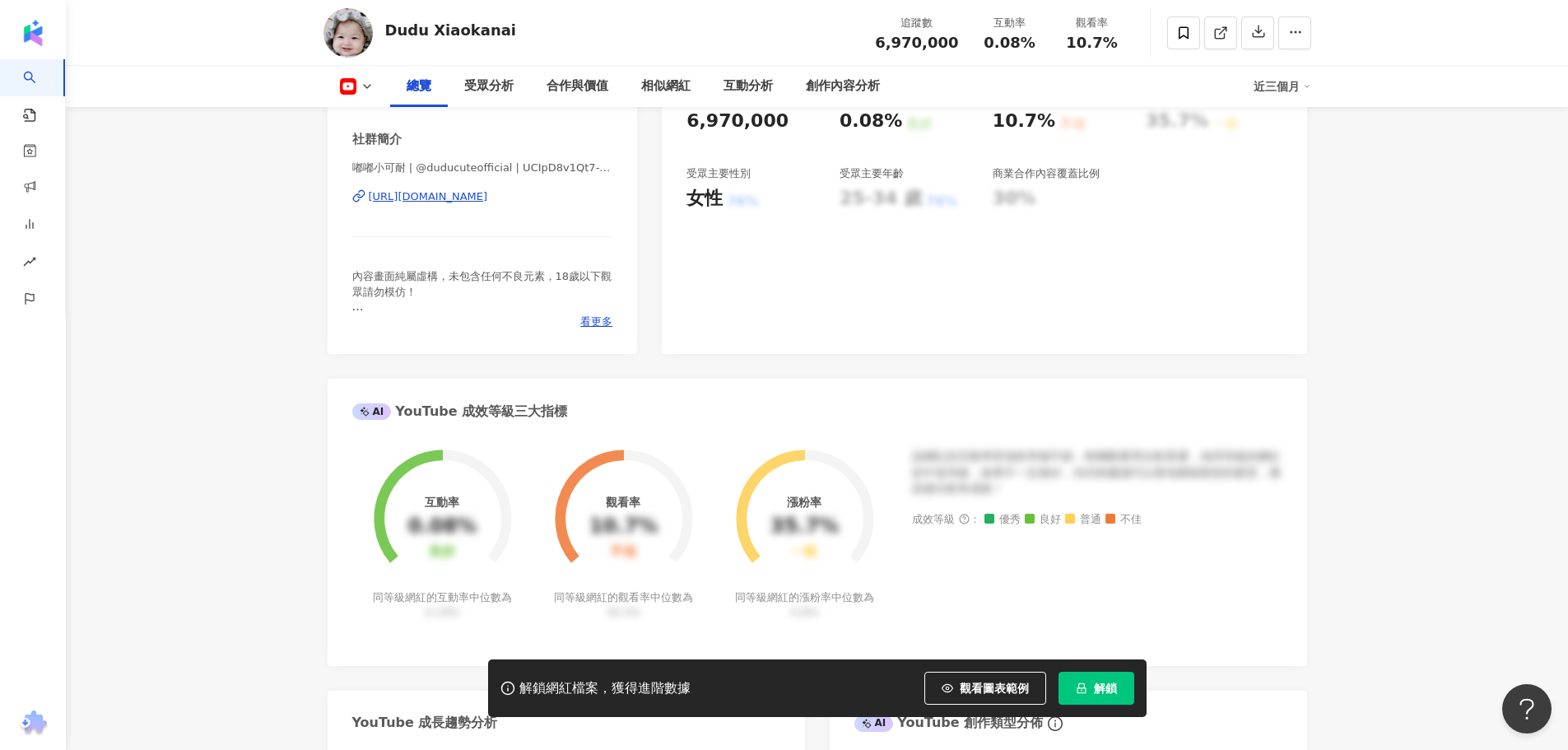
click at [365, 80] on icon at bounding box center [366, 87] width 13 height 13
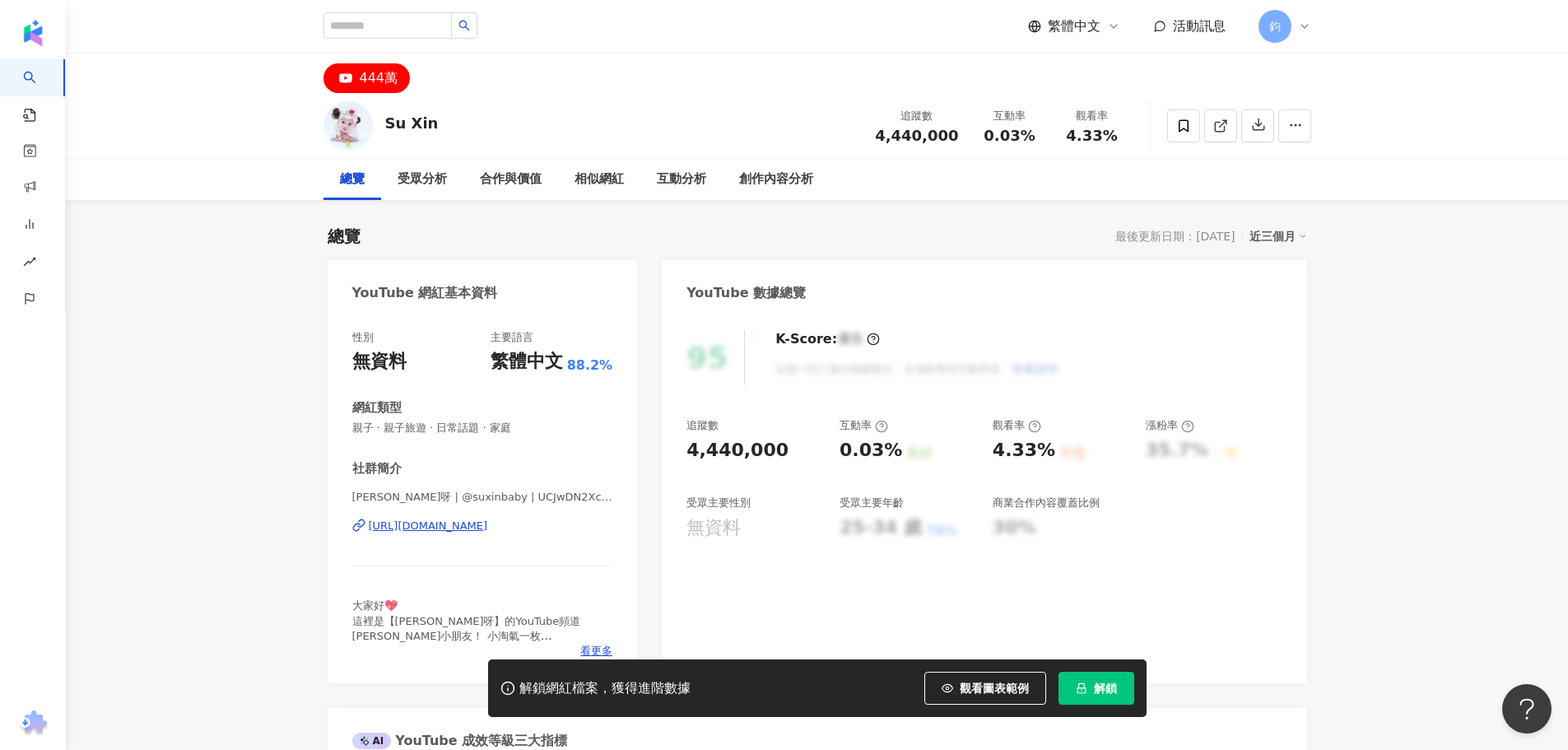
click at [462, 525] on div "https://www.youtube.com/channel/UCJwDN2XcQUTXj7neN-uBpqA" at bounding box center [429, 526] width 119 height 15
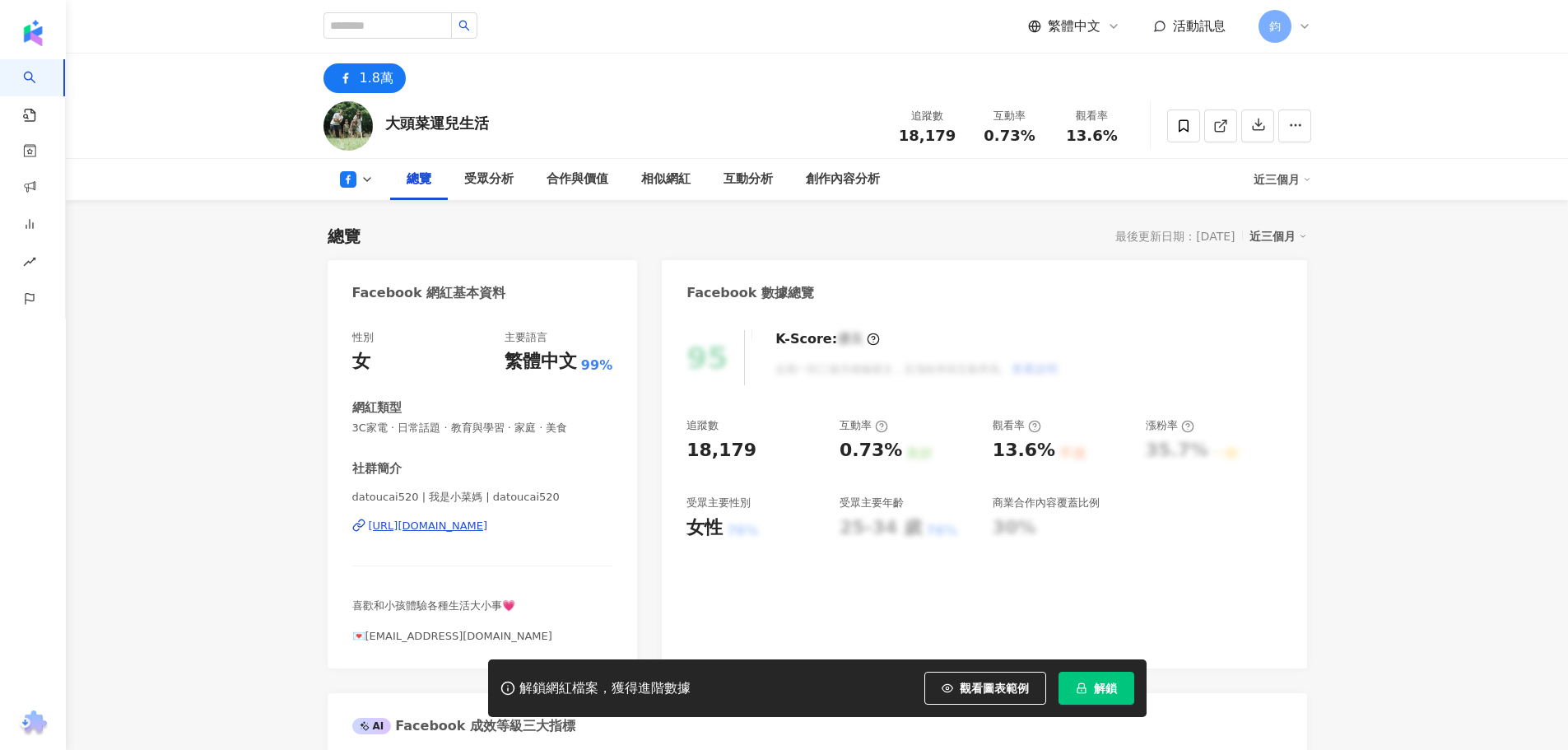
click at [471, 528] on div "https://www.facebook.com/160494467634336" at bounding box center [429, 526] width 119 height 15
click at [477, 528] on div "https://www.facebook.com/160494467634336" at bounding box center [429, 526] width 119 height 15
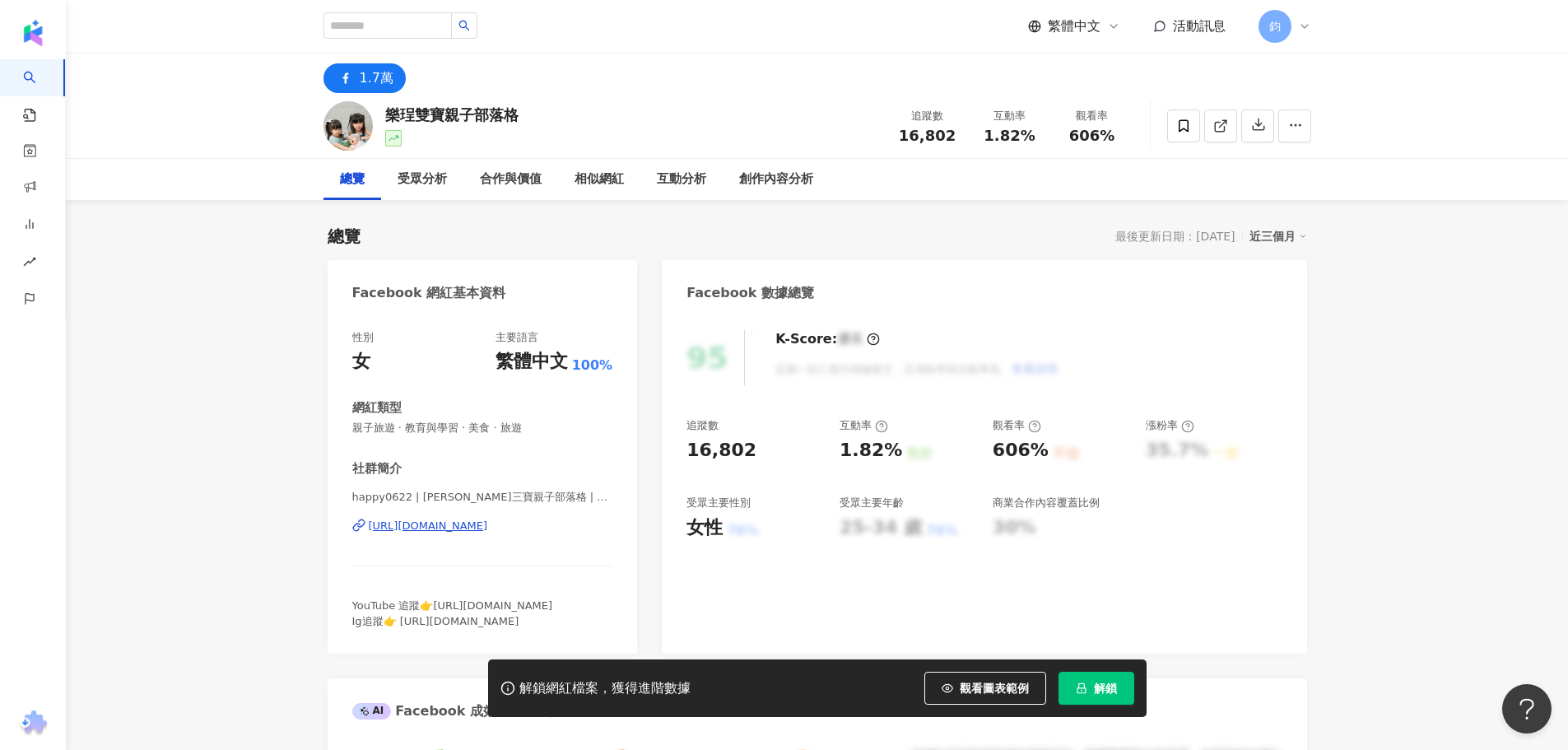
click at [381, 87] on div "1.7萬" at bounding box center [377, 78] width 34 height 23
click at [488, 519] on div "https://www.facebook.com/1922577218027820" at bounding box center [429, 526] width 119 height 15
click at [446, 531] on div "https://www.facebook.com/1922577218027820" at bounding box center [429, 526] width 119 height 15
